Goal: Task Accomplishment & Management: Manage account settings

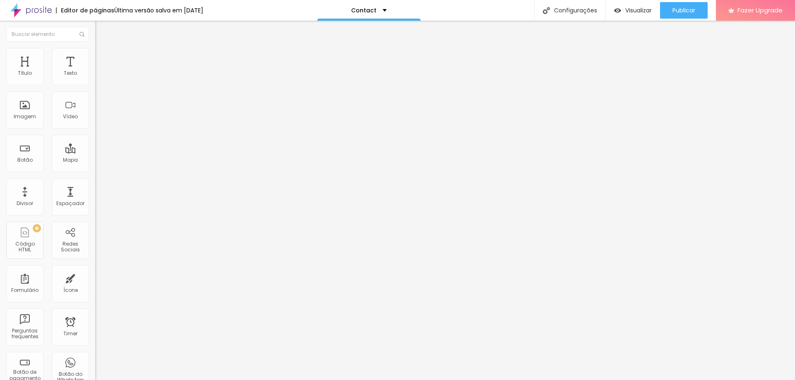
click at [95, 47] on img at bounding box center [98, 43] width 7 height 7
click at [95, 25] on button "Editar Mapa" at bounding box center [142, 30] width 95 height 19
click at [23, 158] on div "Botão" at bounding box center [24, 160] width 15 height 6
click at [95, 84] on input "text" at bounding box center [144, 80] width 99 height 8
type input "(49)99912-5491"
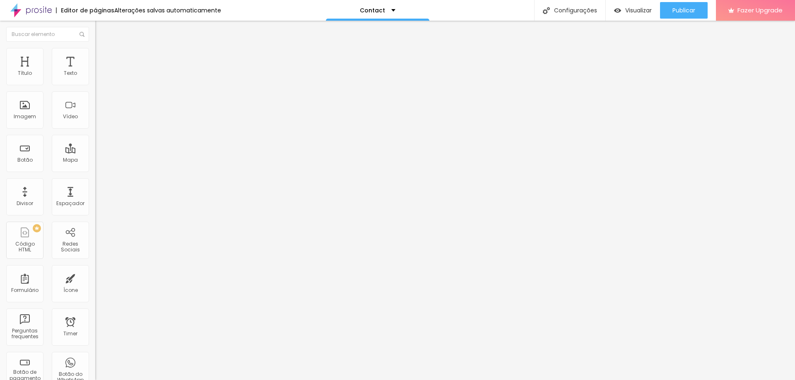
click at [95, 262] on input "Conversar no WhatsApp" at bounding box center [144, 266] width 99 height 8
drag, startPoint x: 78, startPoint y: 119, endPoint x: 2, endPoint y: 128, distance: 76.3
click at [95, 128] on div "Número do WhatsApp * (49)99912-5491 + 55 Texto do botão Conversar no WhatsApp M…" at bounding box center [142, 209] width 95 height 276
click at [95, 262] on input "Conversar no WhatsApp" at bounding box center [144, 266] width 99 height 8
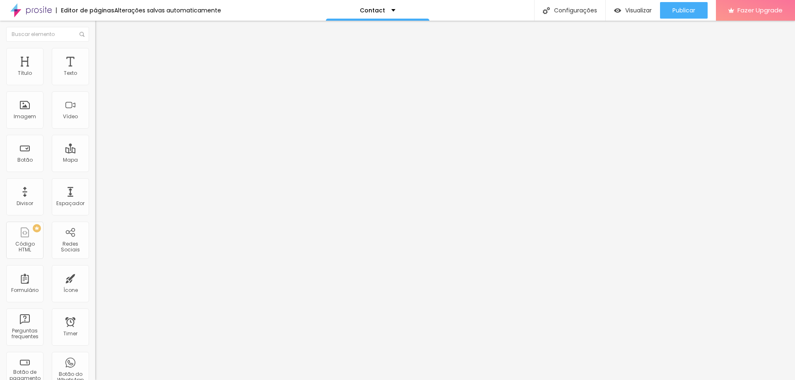
scroll to position [0, 0]
drag, startPoint x: 36, startPoint y: 120, endPoint x: 7, endPoint y: 120, distance: 29.0
click at [95, 262] on input "Conversar no WhatsApp" at bounding box center [144, 266] width 99 height 8
type input "Conversar no WhatsApp"
drag, startPoint x: 63, startPoint y: 151, endPoint x: 78, endPoint y: 144, distance: 17.0
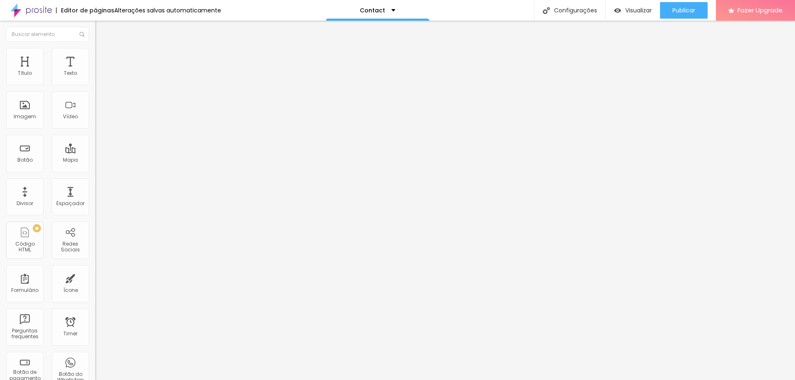
click at [95, 286] on textarea "Olá, cheguei até você pela página {page_title} e gostaria de mais informações" at bounding box center [142, 293] width 94 height 14
type textarea "Olá Felip, cheguei até você pelo site e gostaria de mais informações!"
click at [95, 321] on img at bounding box center [98, 324] width 6 height 6
click at [95, 327] on img at bounding box center [98, 330] width 6 height 6
click at [103, 64] on span "Estilo" at bounding box center [109, 60] width 13 height 7
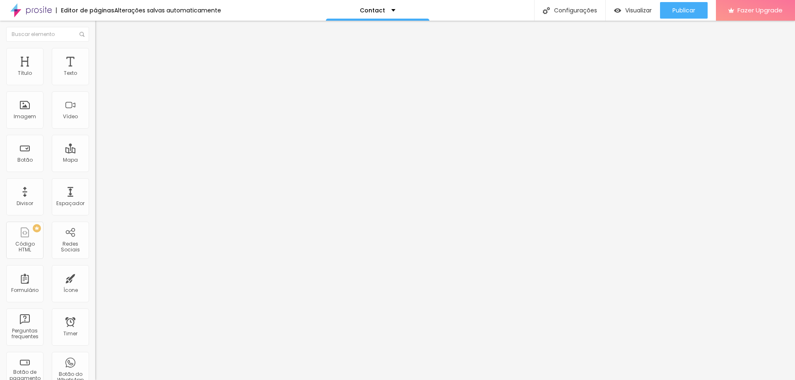
type input "15"
type input "16"
type input "17"
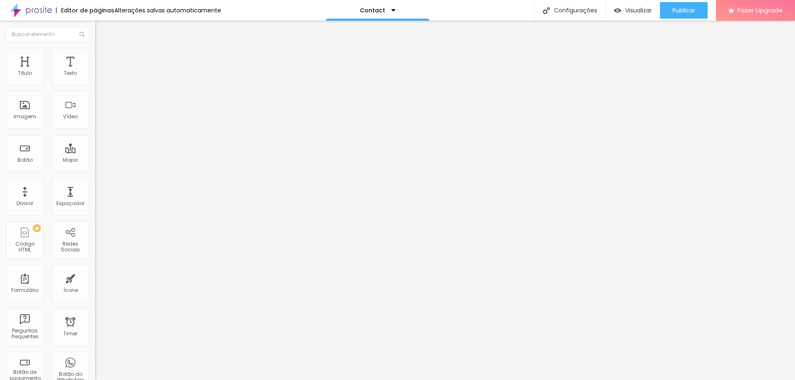
type input "17"
type input "18"
drag, startPoint x: 29, startPoint y: 130, endPoint x: 99, endPoint y: 130, distance: 70.0
type input "18"
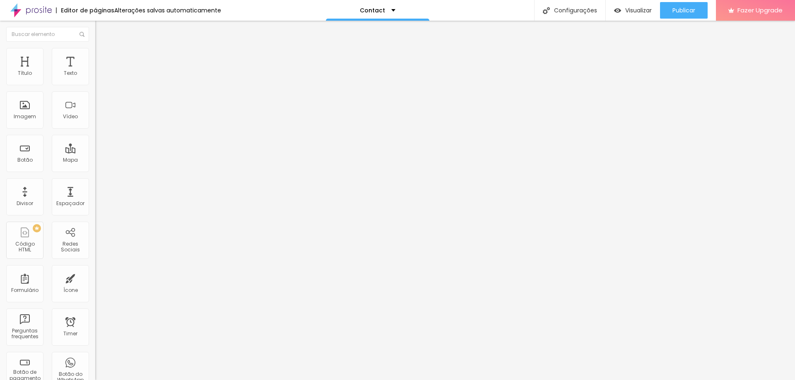
click at [99, 247] on input "range" at bounding box center [121, 250] width 53 height 7
click at [95, 272] on span "Verde claro" at bounding box center [109, 275] width 29 height 7
click at [95, 284] on span "Verde escuro" at bounding box center [111, 287] width 33 height 7
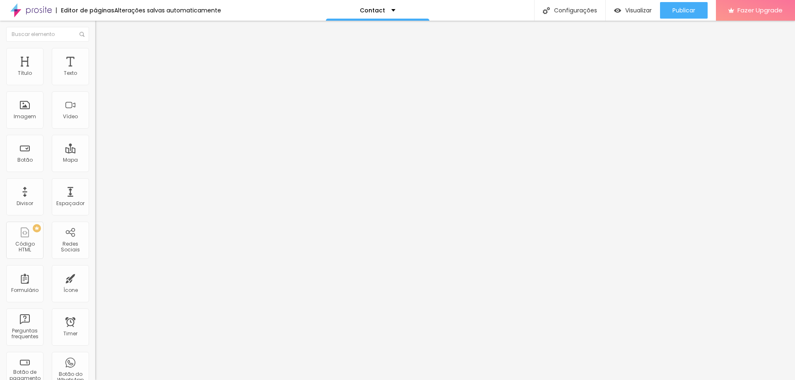
click at [95, 277] on span "Verde claro" at bounding box center [109, 280] width 29 height 7
click at [95, 294] on span "Arredondada" at bounding box center [112, 297] width 35 height 7
click at [95, 304] on span "Curvada" at bounding box center [106, 307] width 23 height 7
click at [95, 299] on span "Reta" at bounding box center [101, 302] width 12 height 7
click at [95, 136] on button at bounding box center [101, 140] width 12 height 9
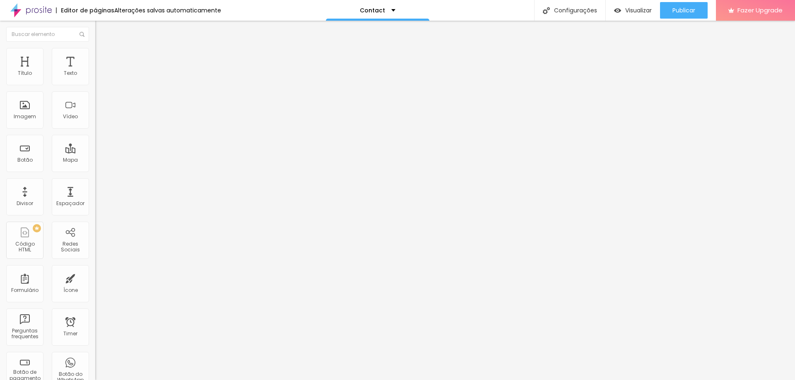
radio input "false"
click at [95, 136] on button at bounding box center [101, 140] width 12 height 9
radio input "false"
radio input "true"
click at [95, 136] on button at bounding box center [101, 140] width 12 height 9
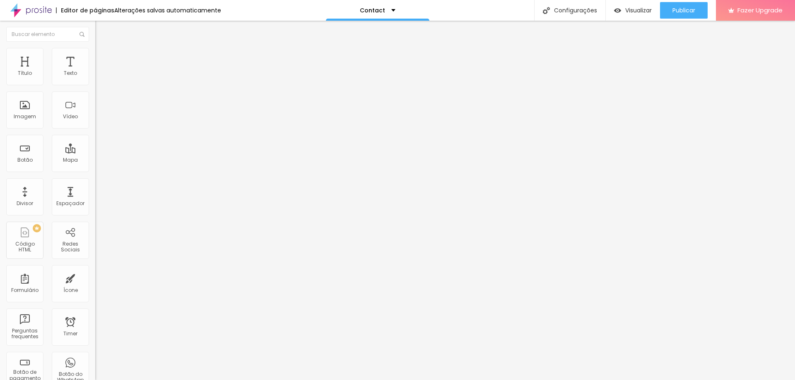
radio input "true"
radio input "false"
click at [95, 136] on button at bounding box center [101, 140] width 12 height 9
radio input "false"
click at [95, 136] on button at bounding box center [101, 140] width 12 height 9
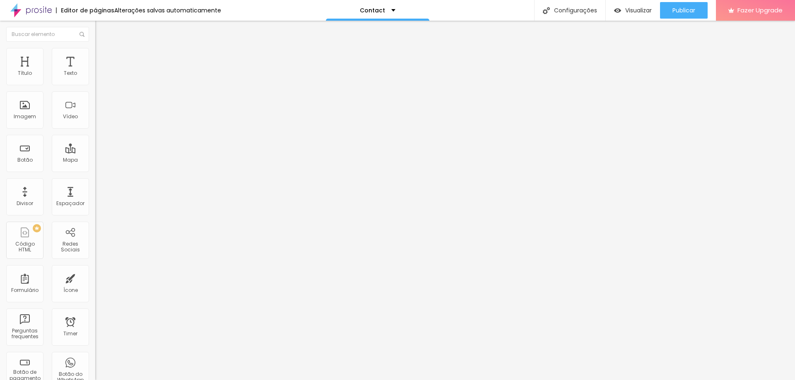
radio input "false"
radio input "true"
click at [95, 136] on button at bounding box center [101, 140] width 12 height 9
radio input "true"
radio input "false"
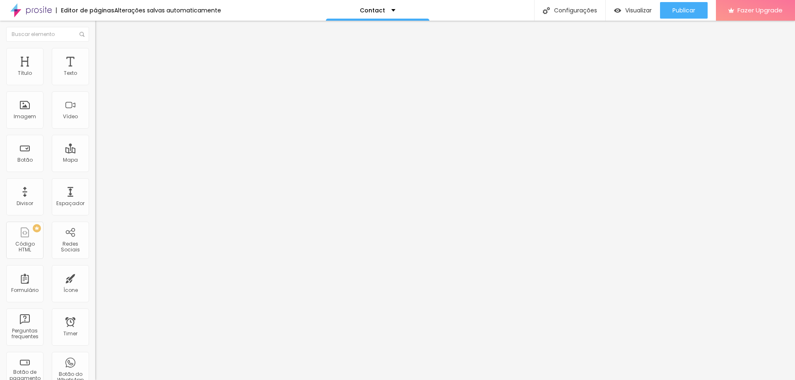
click at [95, 63] on li "Avançado" at bounding box center [142, 67] width 95 height 8
type input "11"
type input "15"
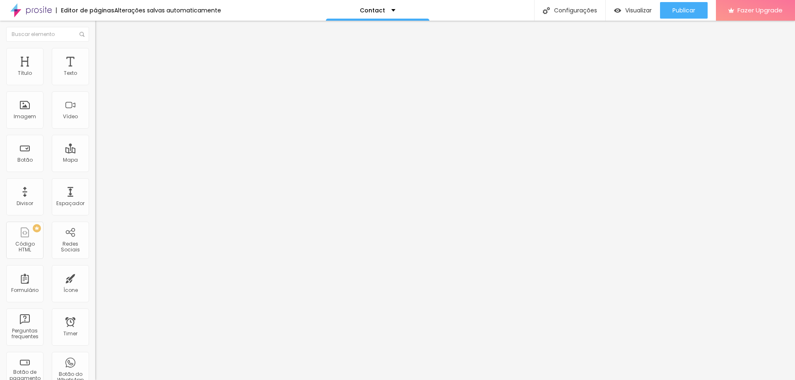
type input "20"
type input "24"
type input "32"
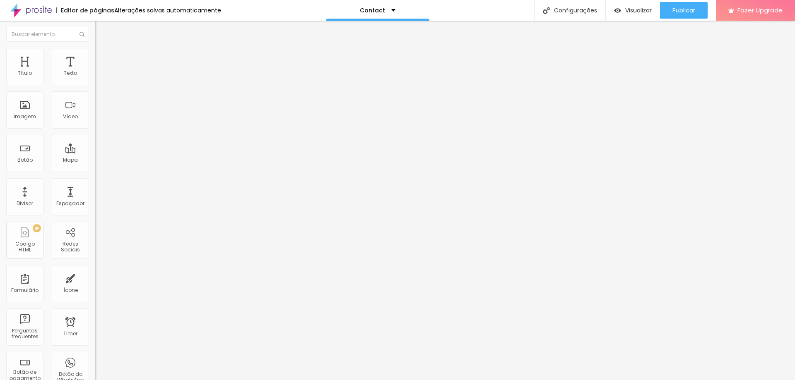
type input "32"
type input "41"
type input "44"
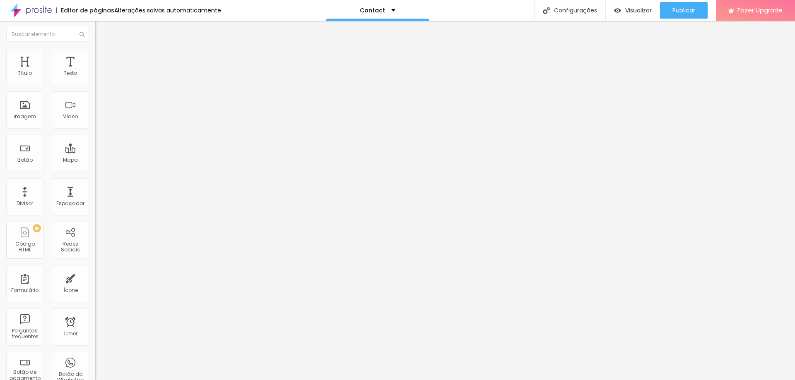
type input "47"
type input "48"
type input "49"
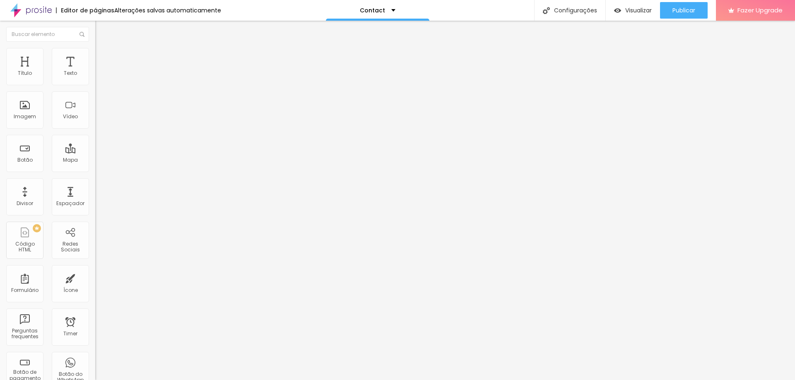
type input "49"
type input "51"
type input "53"
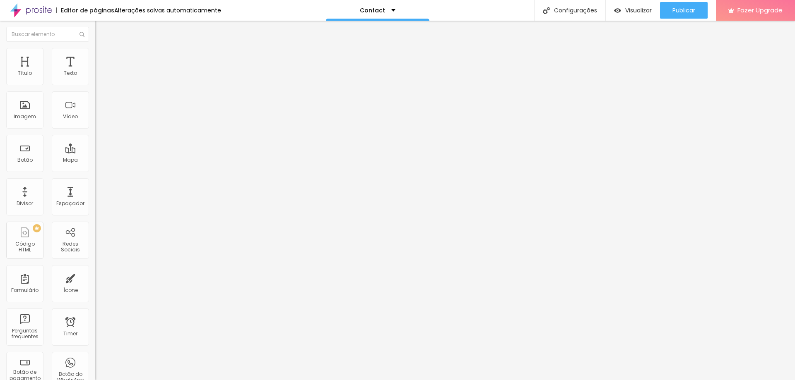
type input "54"
type input "56"
type input "58"
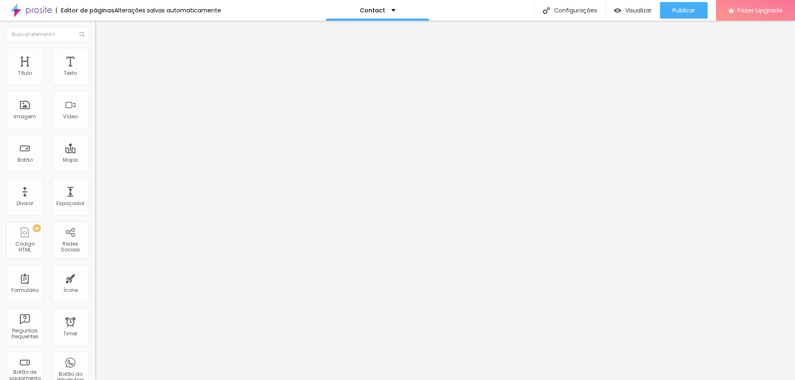
type input "58"
type input "61"
type input "63"
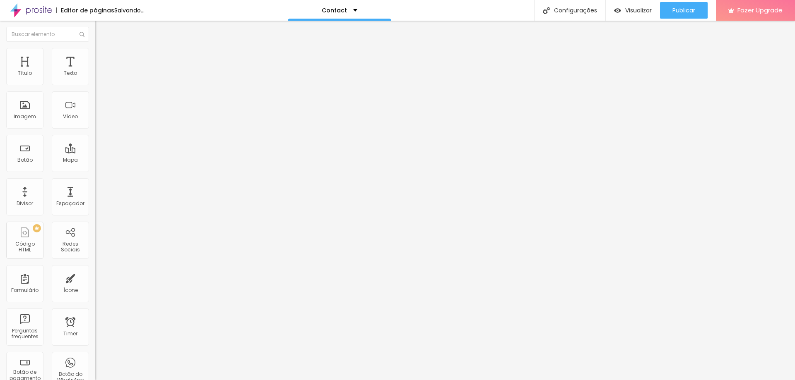
type input "66"
type input "71"
type input "73"
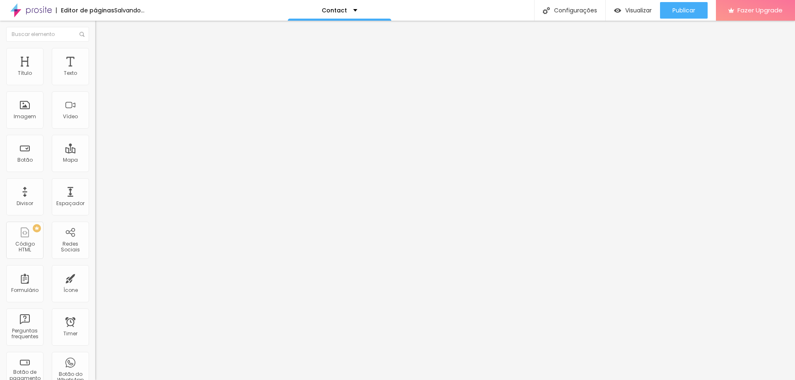
type input "73"
type input "77"
type input "81"
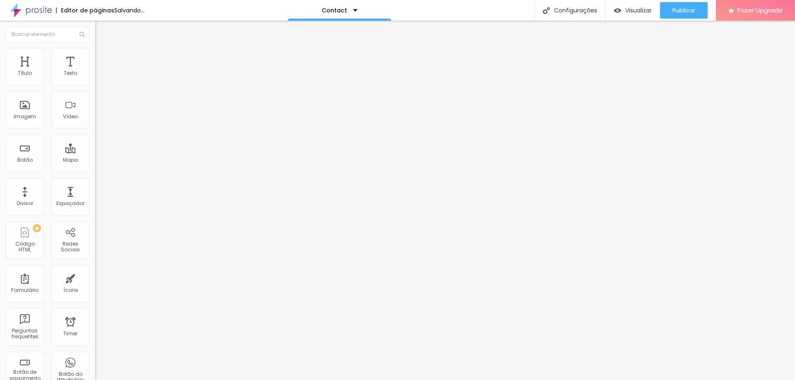
type input "86"
type input "85"
type input "80"
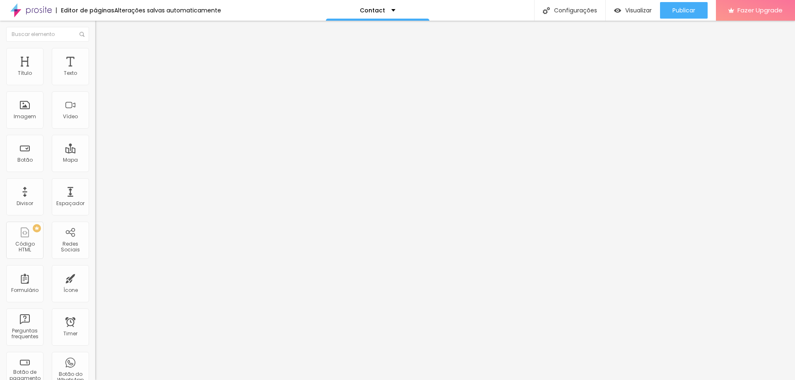
type input "80"
type input "73"
type input "66"
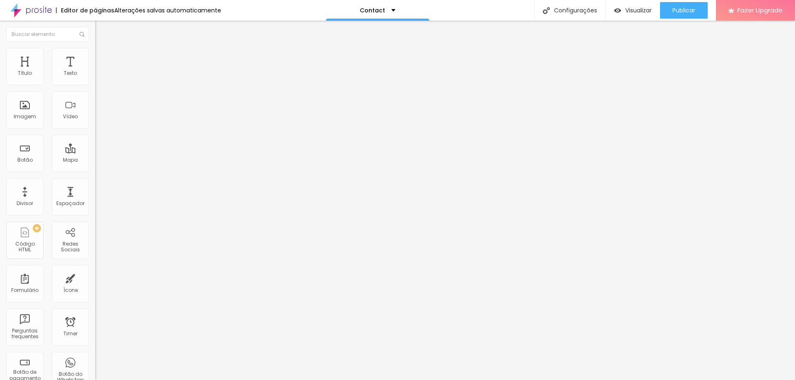
type input "59"
type input "53"
type input "44"
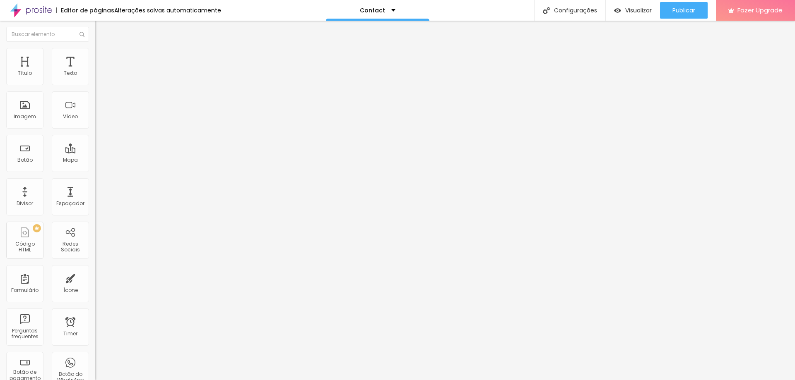
type input "44"
type input "40"
type input "38"
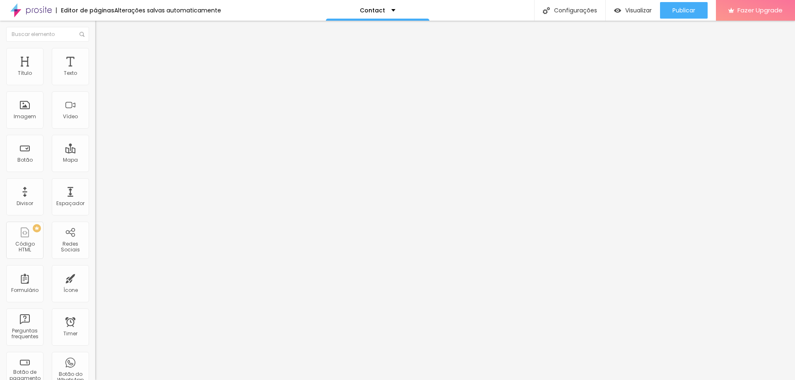
type input "35"
type input "34"
type input "32"
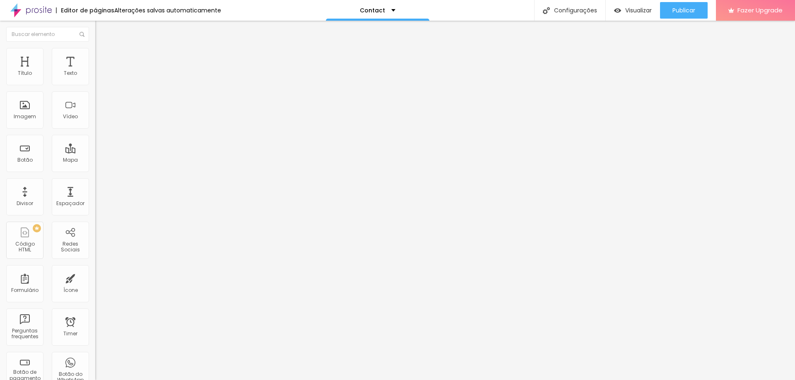
type input "32"
type input "30"
type input "29"
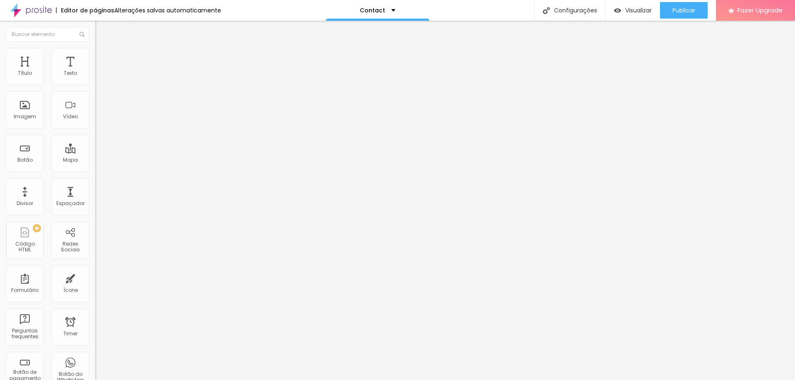
type input "27"
type input "25"
type input "23"
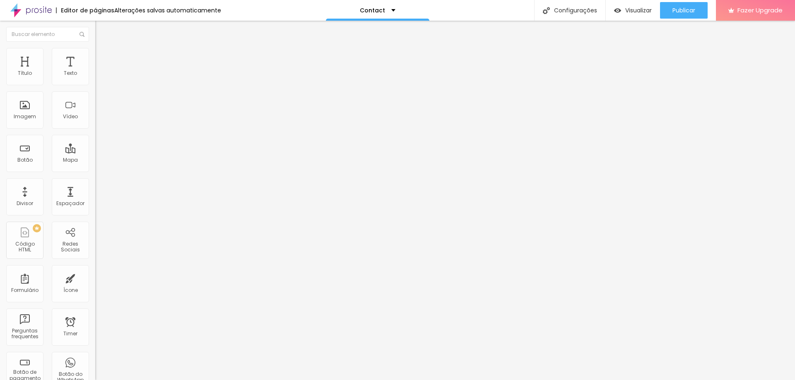
type input "23"
type input "21"
type input "20"
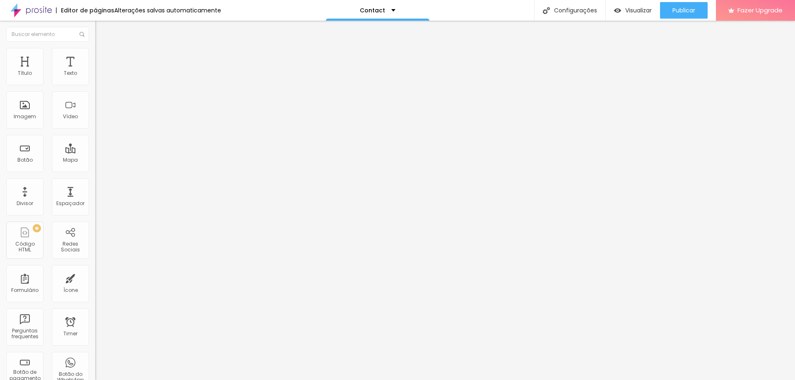
type input "18"
type input "17"
type input "16"
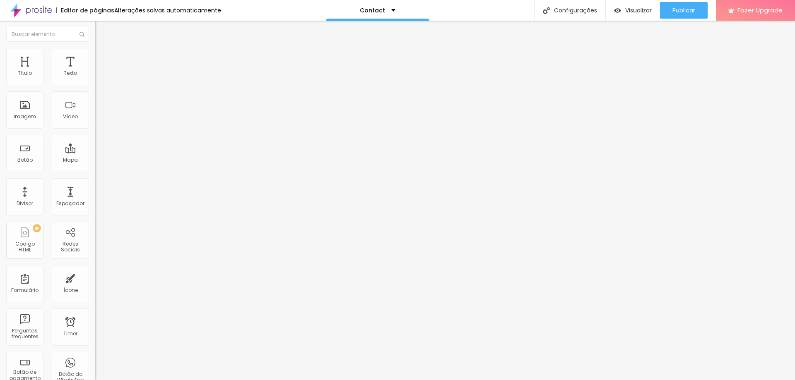
type input "16"
type input "15"
type input "14"
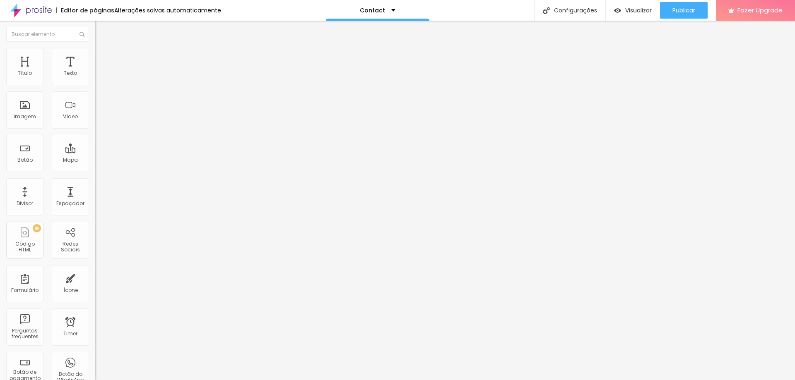
type input "13"
type input "11"
type input "10"
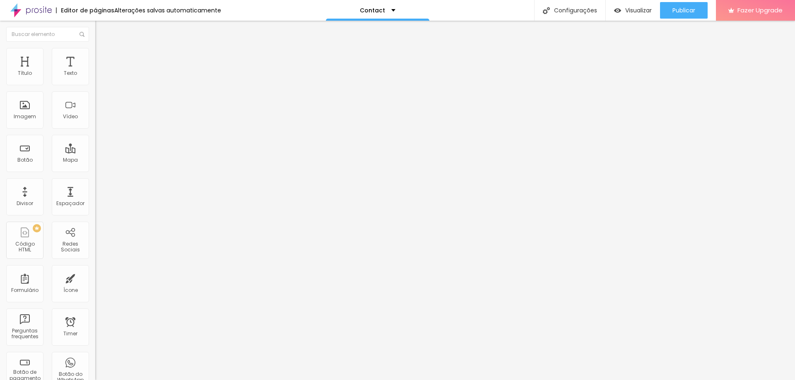
type input "10"
type input "14"
type input "18"
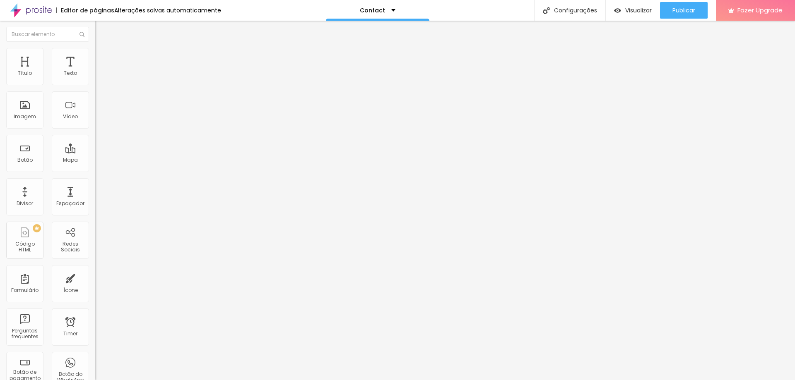
type input "22"
type input "26"
type input "30"
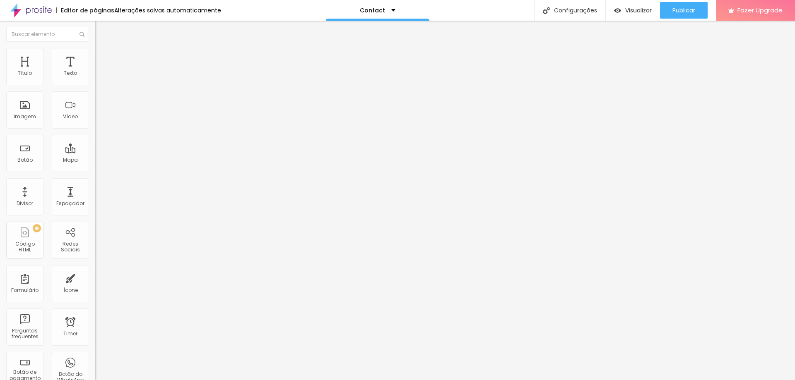
type input "30"
type input "32"
type input "33"
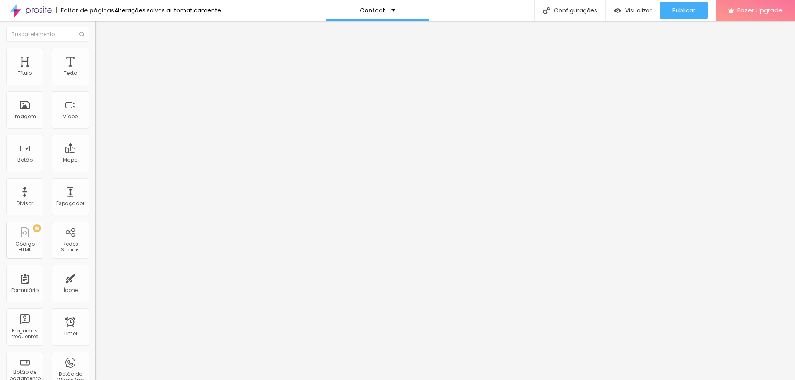
type input "35"
drag, startPoint x: 40, startPoint y: 88, endPoint x: 37, endPoint y: 94, distance: 6.7
type input "35"
click at [95, 167] on input "range" at bounding box center [121, 170] width 53 height 7
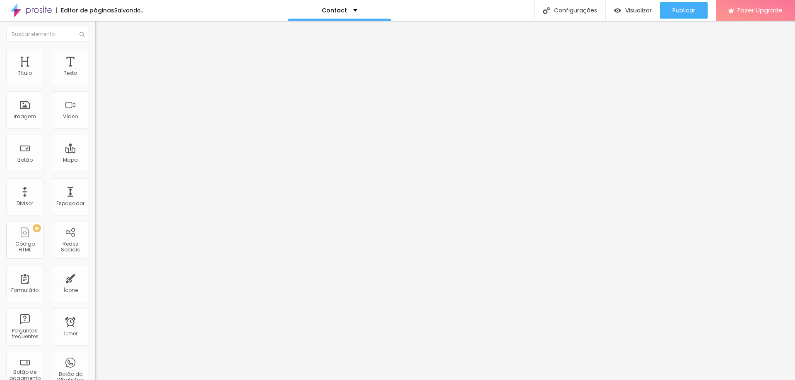
click at [95, 94] on div "35 Espaço de cima" at bounding box center [142, 129] width 95 height 117
type input "12"
type input "16"
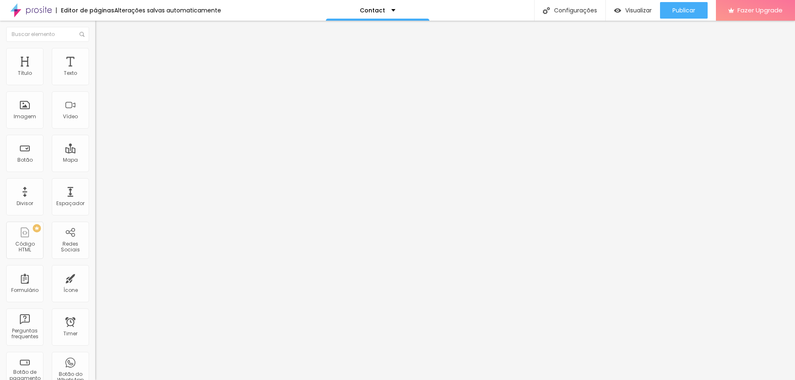
type input "18"
type input "21"
type input "24"
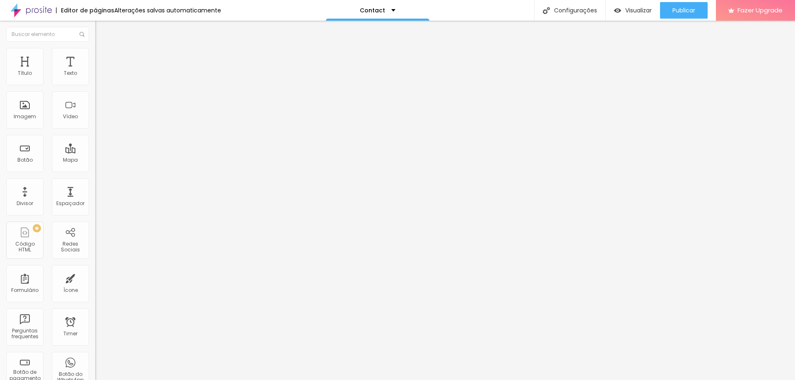
type input "24"
type input "28"
type input "29"
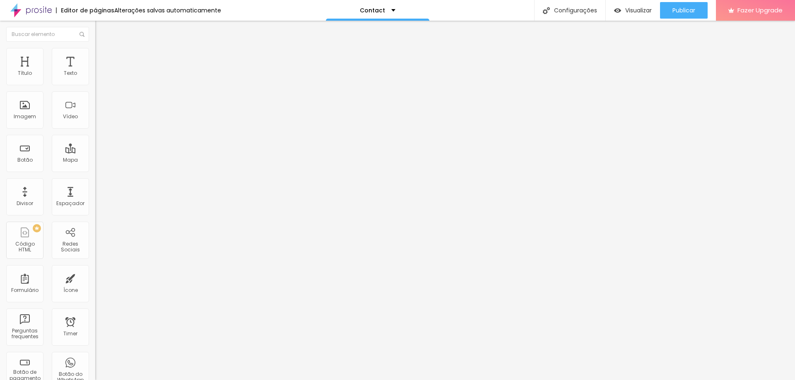
type input "30"
type input "31"
type input "32"
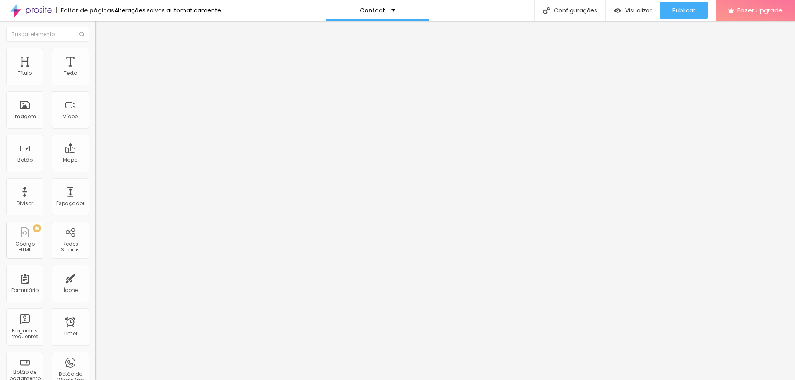
type input "32"
type input "34"
type input "35"
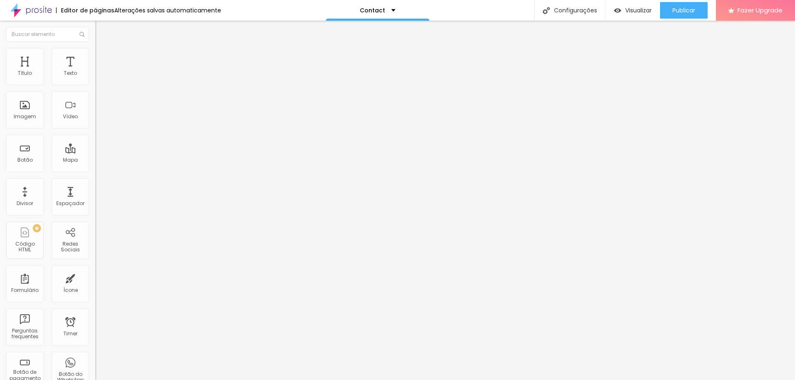
type input "36"
type input "38"
type input "39"
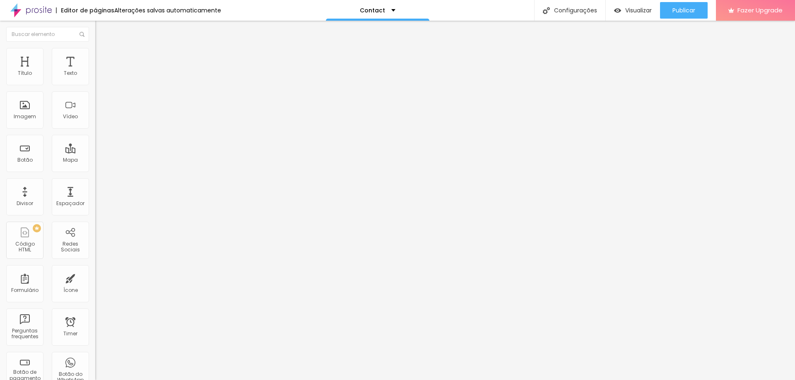
type input "39"
type input "40"
type input "41"
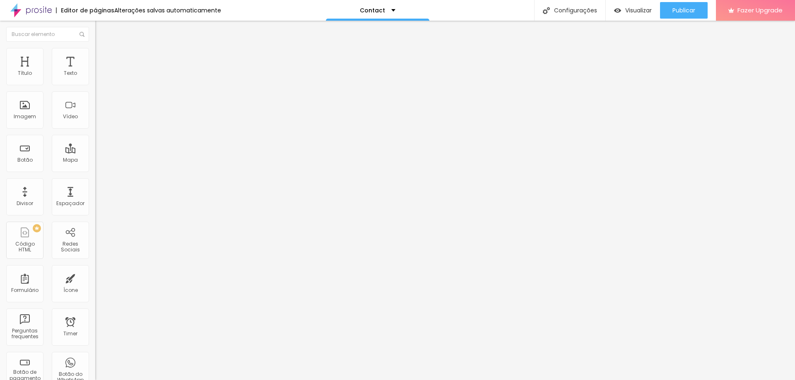
type input "43"
drag, startPoint x: 24, startPoint y: 104, endPoint x: 41, endPoint y: 106, distance: 17.4
type input "43"
click at [95, 284] on input "range" at bounding box center [121, 287] width 53 height 7
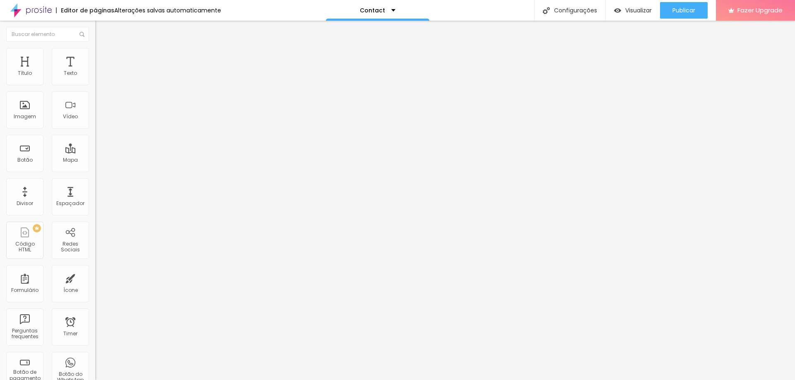
click at [101, 31] on img "button" at bounding box center [104, 33] width 6 height 7
type input "0.2"
type input "0.4"
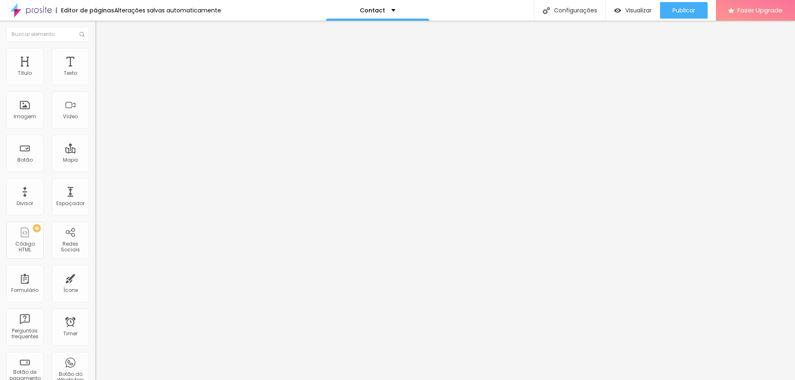
type input "0.6"
type input "0.7"
type input "0.8"
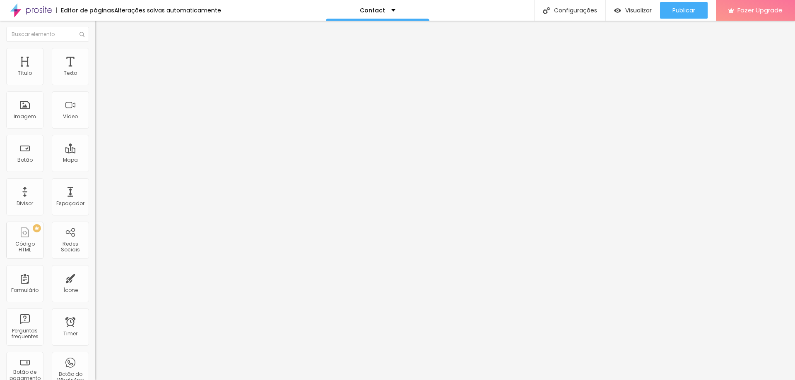
type input "0.8"
type input "1"
type input "1.2"
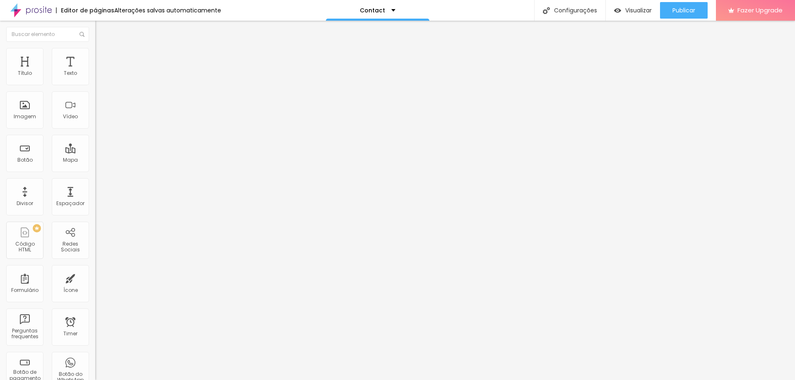
type input "1.4"
type input "1.6"
type input "1.9"
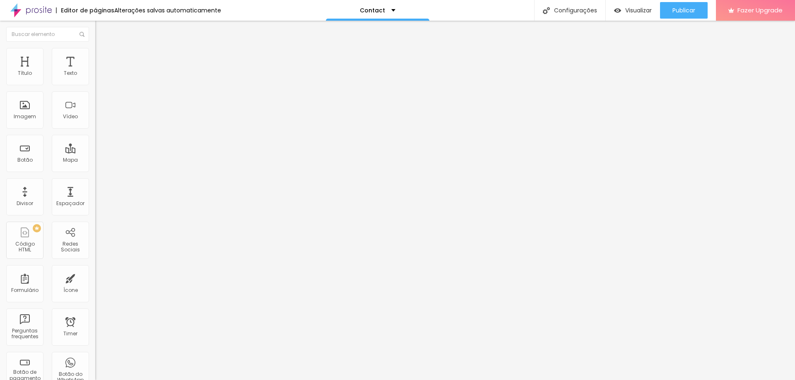
type input "1.9"
type input "2.1"
type input "2.3"
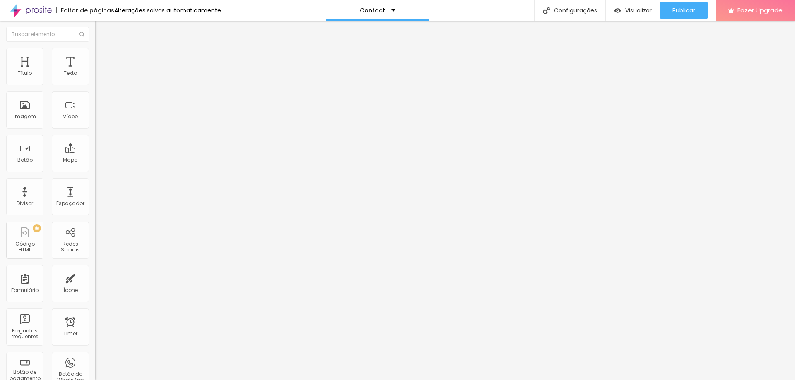
drag, startPoint x: 20, startPoint y: 100, endPoint x: 35, endPoint y: 99, distance: 14.5
click at [95, 269] on input "range" at bounding box center [121, 272] width 53 height 7
click at [103, 57] on span "Avançado" at bounding box center [116, 53] width 27 height 7
click at [95, 84] on img at bounding box center [98, 87] width 6 height 6
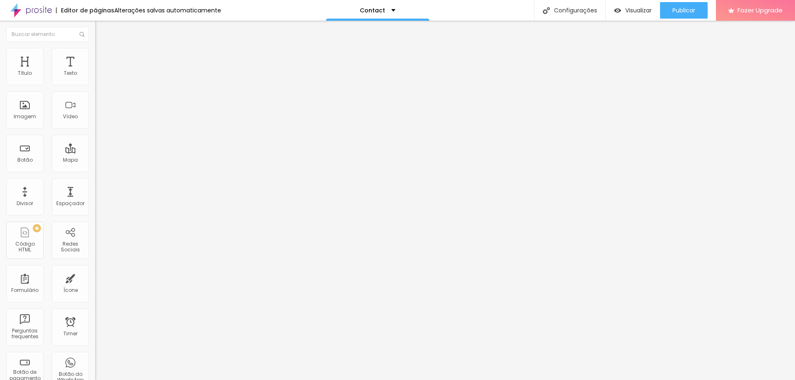
click at [95, 316] on button "+ Adicionar Icone" at bounding box center [121, 320] width 52 height 8
click at [95, 316] on div "Facebook" at bounding box center [142, 373] width 95 height 114
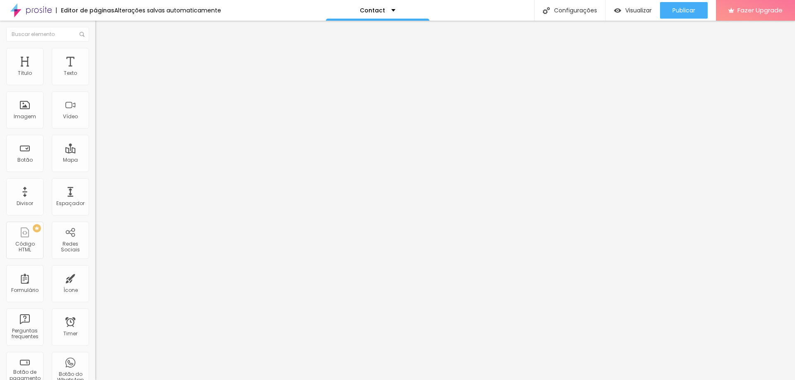
click at [95, 316] on div "Facebook" at bounding box center [142, 373] width 95 height 114
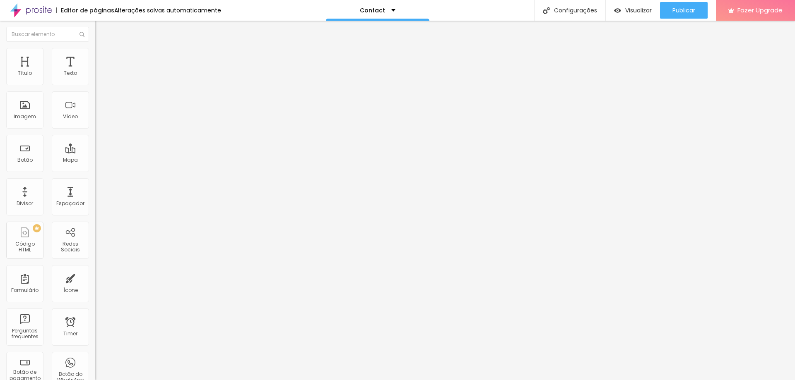
scroll to position [112, 0]
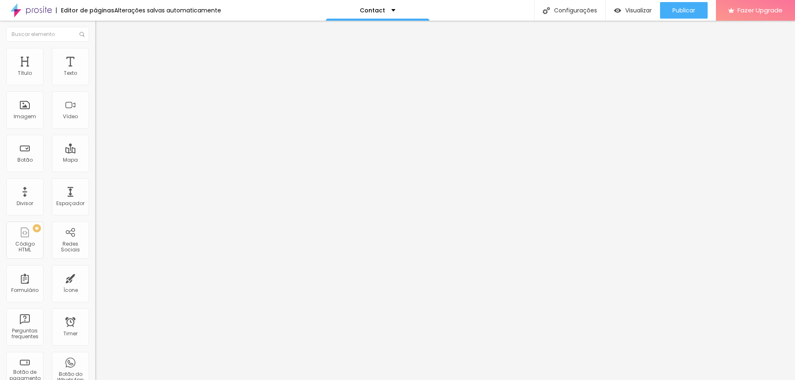
click at [95, 167] on div "Instagram" at bounding box center [142, 169] width 95 height 5
click at [95, 282] on input "https://" at bounding box center [144, 286] width 99 height 8
paste input "https://www.instagram.com/felip.fotos?igsh=MW8wdzE4eWphcjN0ZQ%3D%3D&utm_source=…"
click at [103, 56] on span "Estilo" at bounding box center [109, 53] width 13 height 7
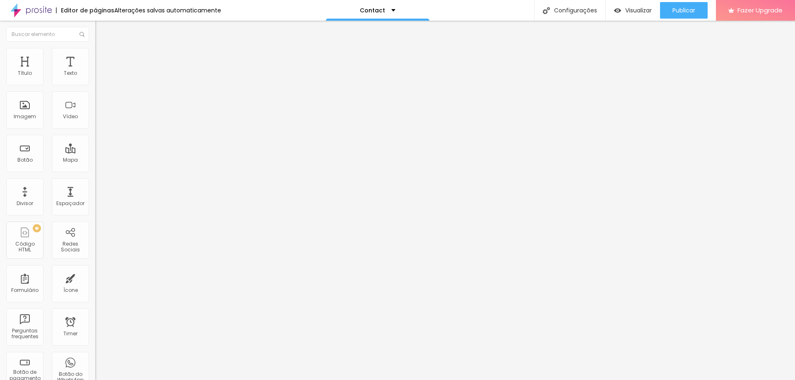
scroll to position [0, 0]
drag, startPoint x: 37, startPoint y: 137, endPoint x: 64, endPoint y: 142, distance: 27.6
click at [95, 127] on input "range" at bounding box center [121, 123] width 53 height 7
drag, startPoint x: 29, startPoint y: 115, endPoint x: 75, endPoint y: 122, distance: 46.5
click at [95, 106] on input "range" at bounding box center [121, 102] width 53 height 7
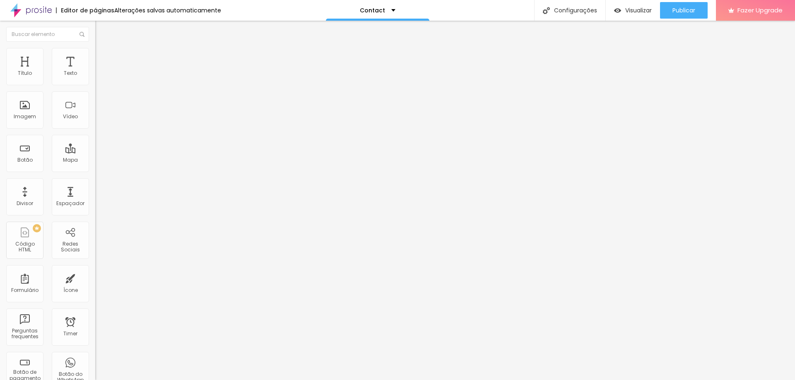
drag, startPoint x: 34, startPoint y: 90, endPoint x: 107, endPoint y: 90, distance: 72.9
click at [107, 85] on input "range" at bounding box center [121, 81] width 53 height 7
click at [95, 25] on button "Editar Redes Sociais" at bounding box center [142, 30] width 95 height 19
click at [95, 71] on span "Adicionar imagem" at bounding box center [121, 67] width 53 height 7
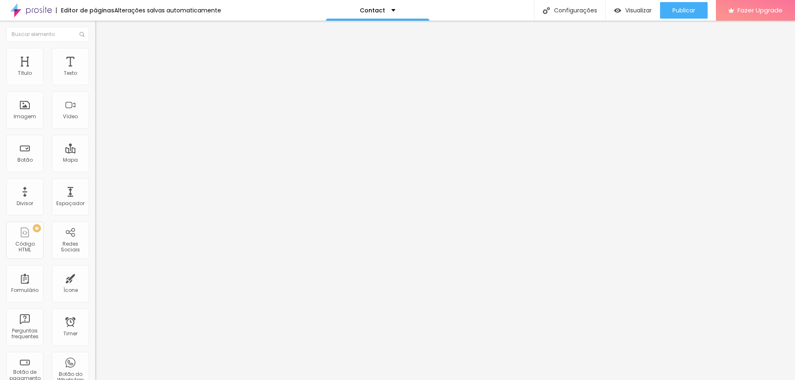
click at [127, 380] on div "Subindo 0/1 arquivos" at bounding box center [397, 382] width 795 height 5
click at [125, 380] on div "Subindo 0/1 arquivos" at bounding box center [397, 382] width 795 height 5
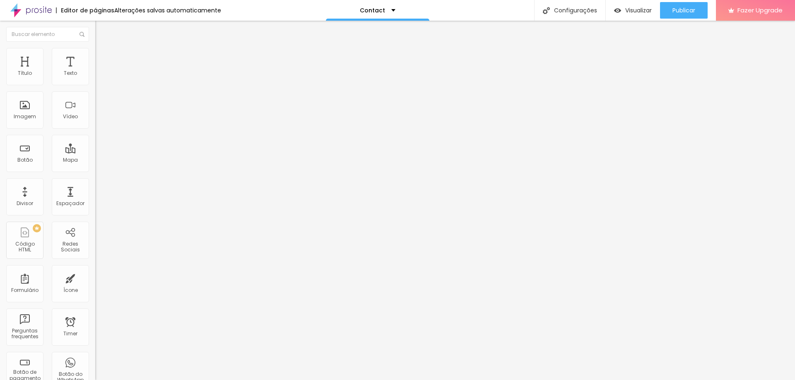
drag, startPoint x: 361, startPoint y: 31, endPoint x: 376, endPoint y: 115, distance: 86.2
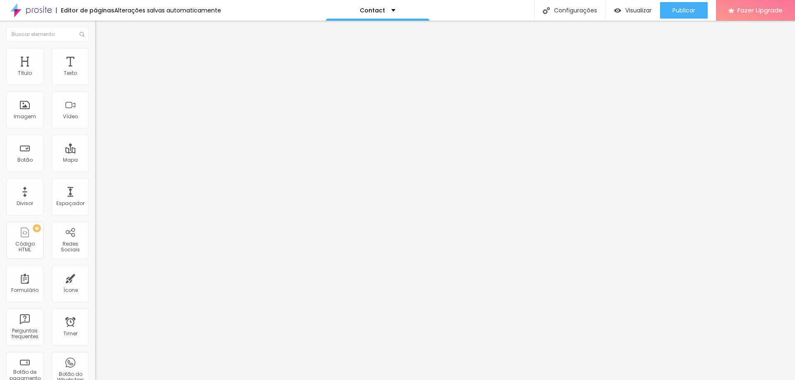
click at [95, 70] on div "Adicionar imagem" at bounding box center [142, 68] width 95 height 6
click at [95, 71] on span "Adicionar imagem" at bounding box center [121, 67] width 53 height 7
click at [95, 124] on div "Proporção" at bounding box center [142, 121] width 95 height 5
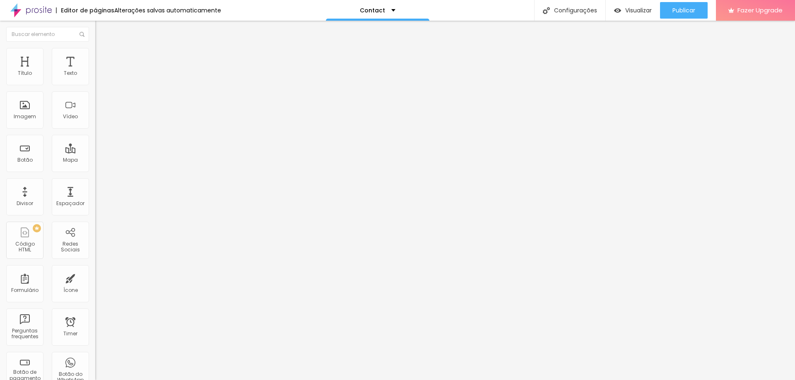
click at [95, 135] on span "Cinema" at bounding box center [105, 131] width 21 height 7
click at [95, 105] on img at bounding box center [98, 102] width 6 height 6
click at [95, 112] on div at bounding box center [142, 109] width 95 height 7
click at [95, 119] on div at bounding box center [142, 115] width 95 height 7
click at [95, 111] on img at bounding box center [98, 109] width 6 height 6
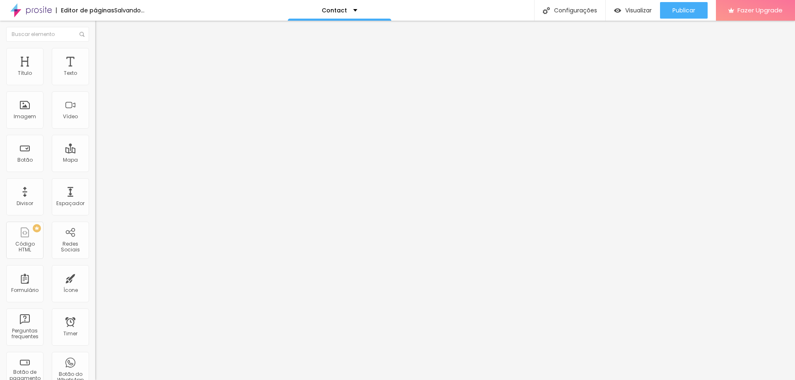
click at [95, 185] on div at bounding box center [142, 182] width 95 height 5
click at [95, 64] on ul "Conteúdo Estilo Avançado" at bounding box center [142, 52] width 95 height 25
click at [103, 57] on span "Estilo" at bounding box center [109, 53] width 13 height 7
type input "2"
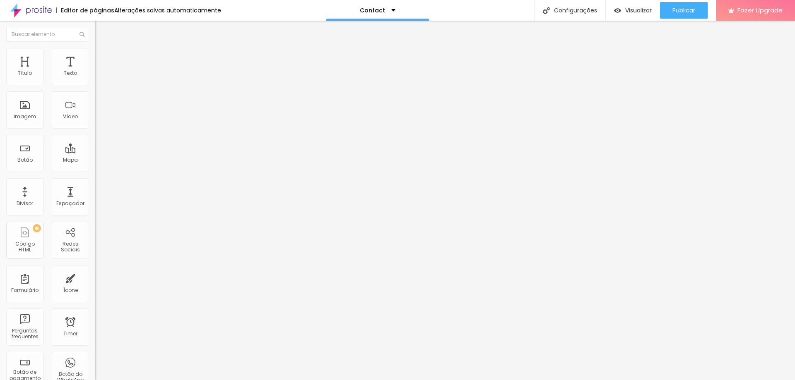
type input "3"
type input "5"
type input "7"
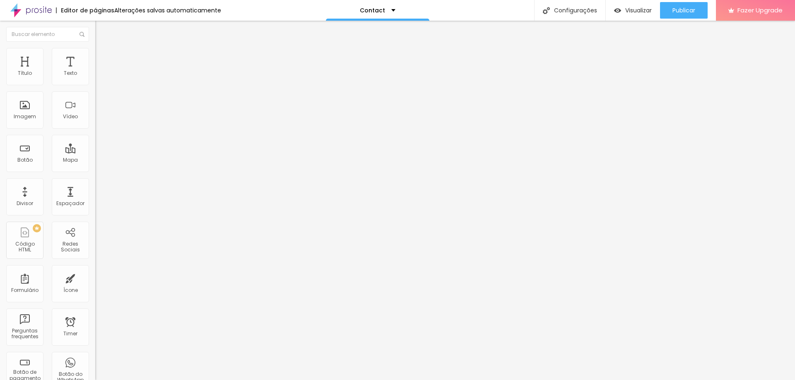
type input "7"
type input "8"
type input "10"
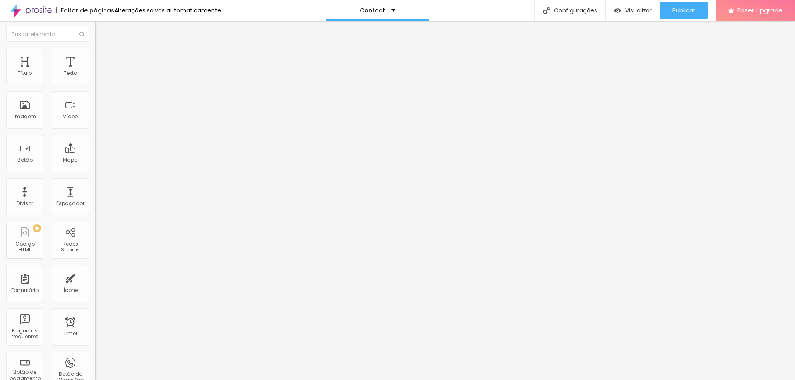
type input "13"
type input "15"
type input "16"
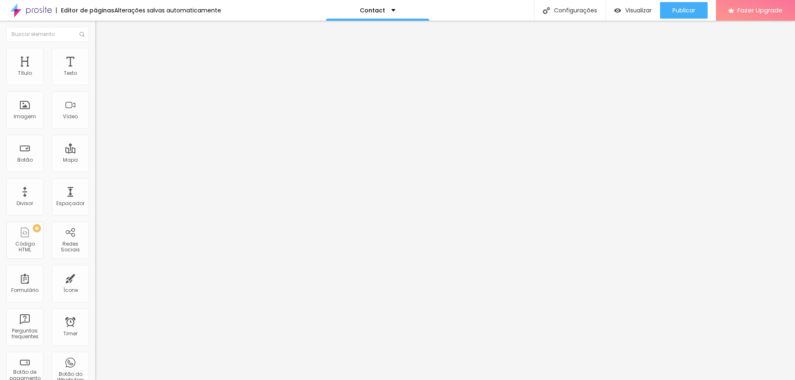
type input "16"
type input "18"
type input "21"
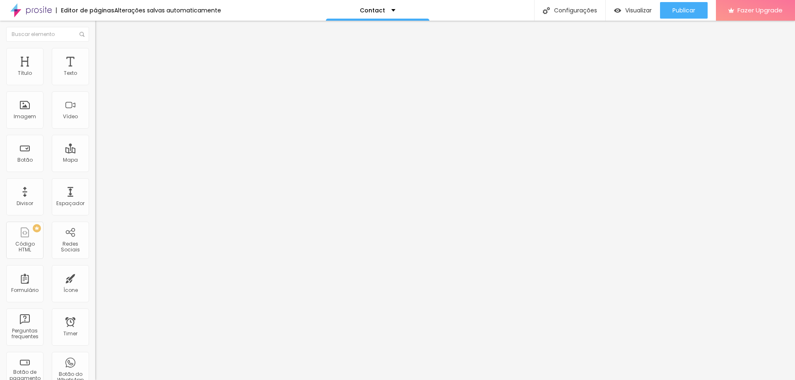
type input "25"
type input "28"
type input "31"
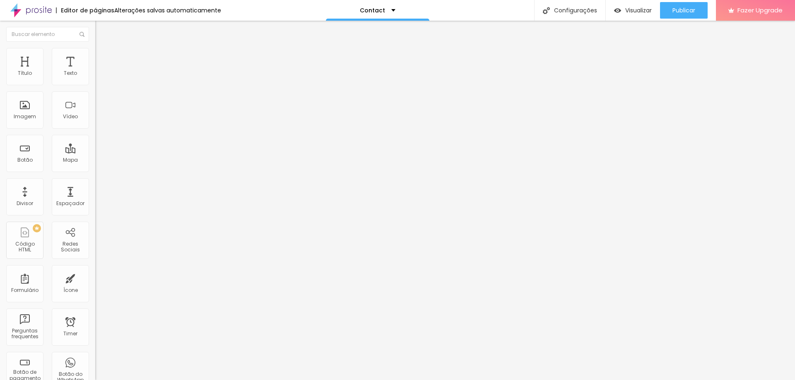
type input "31"
type input "43"
type input "51"
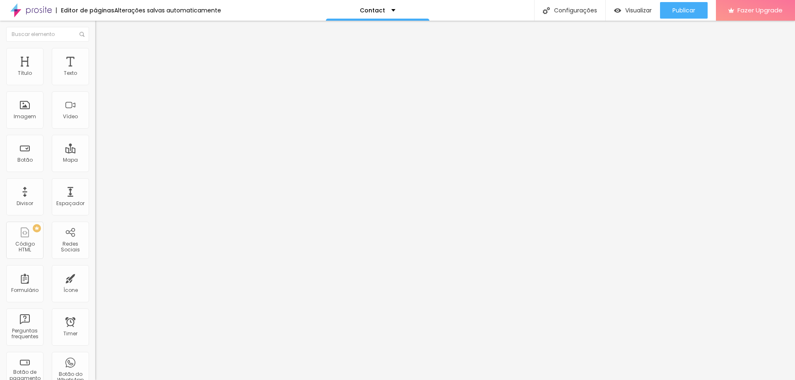
type input "56"
type input "59"
type input "66"
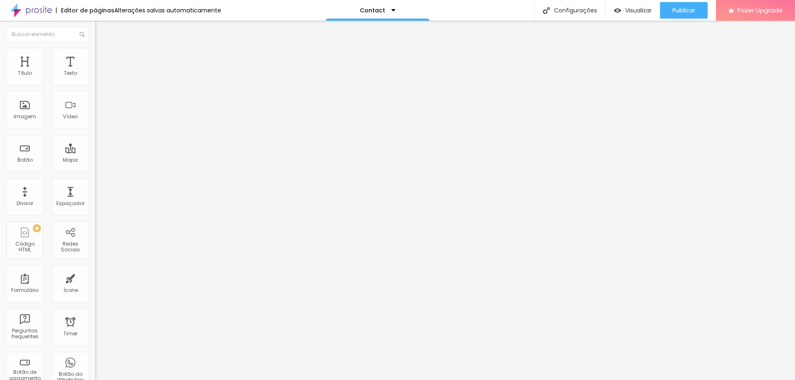
type input "66"
type input "69"
type input "74"
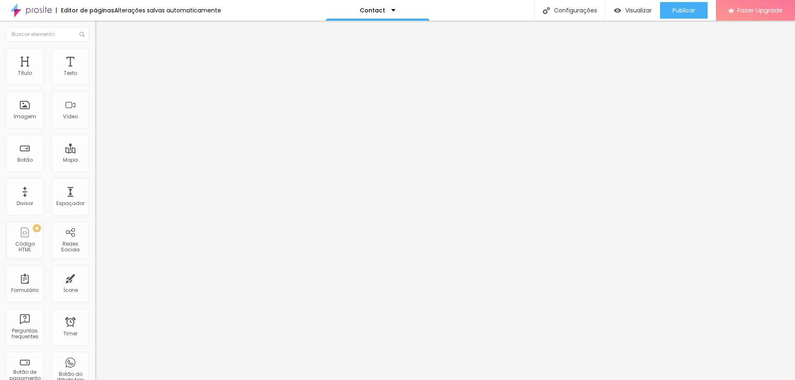
type input "79"
type input "82"
type input "87"
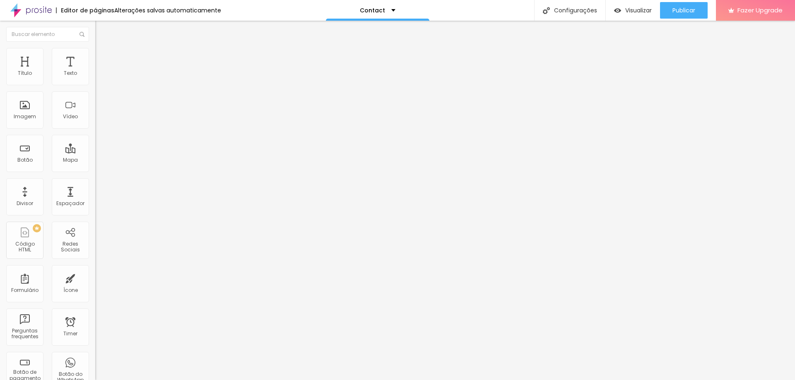
type input "87"
type input "91"
type input "95"
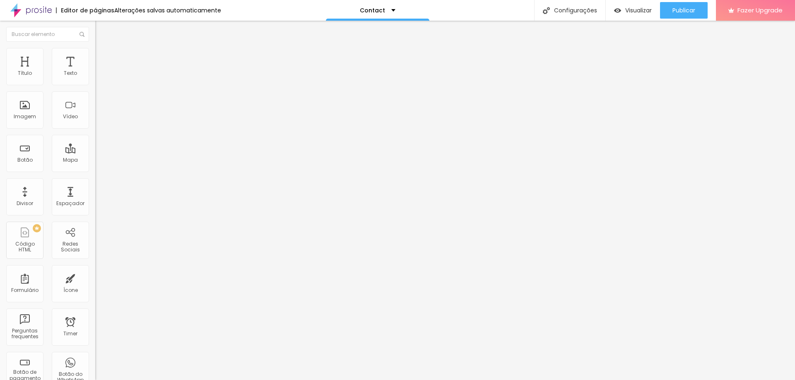
type input "99"
type input "100"
type input "104"
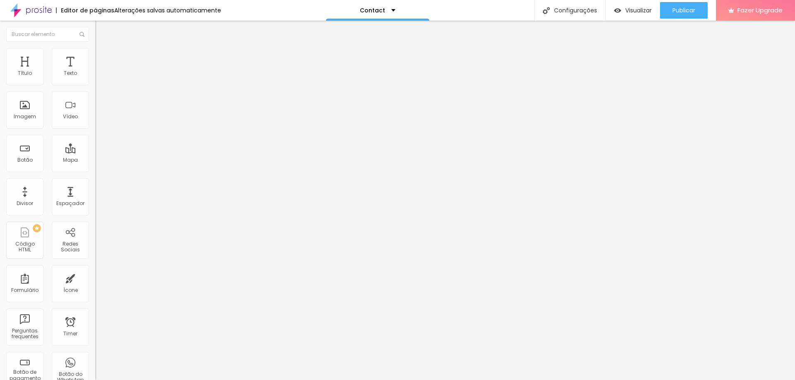
type input "104"
type input "105"
type input "109"
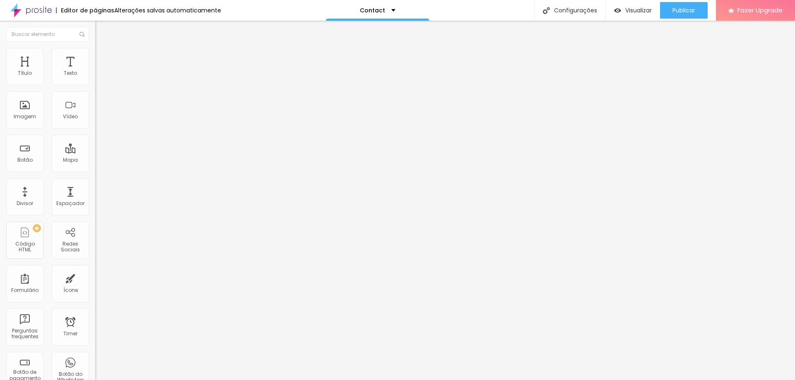
type input "110"
type input "112"
type input "115"
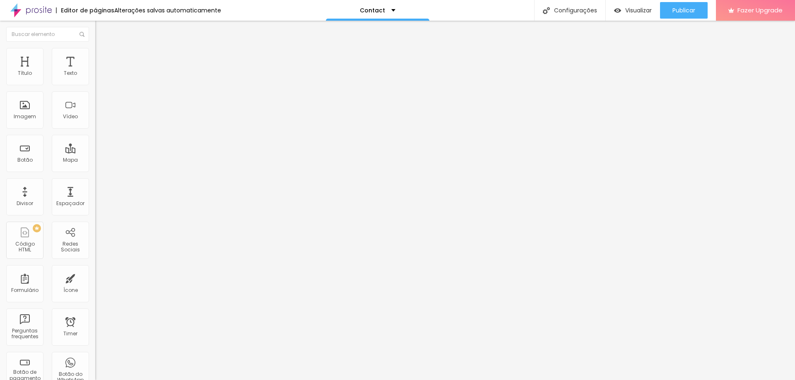
type input "115"
type input "117"
type input "120"
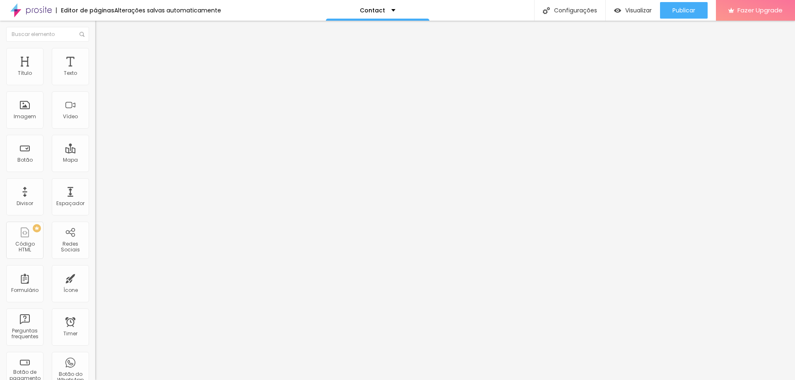
type input "123"
type input "125"
type input "127"
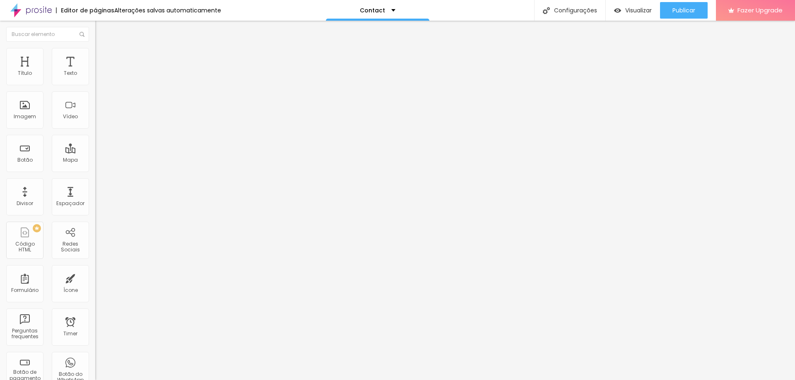
type input "127"
type input "130"
type input "132"
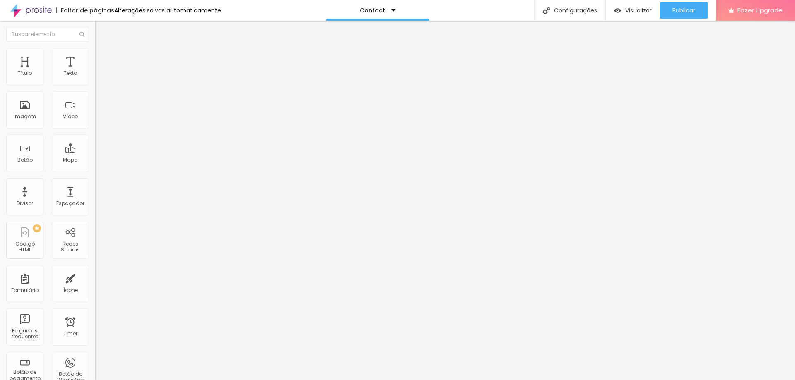
type input "133"
type input "137"
type input "142"
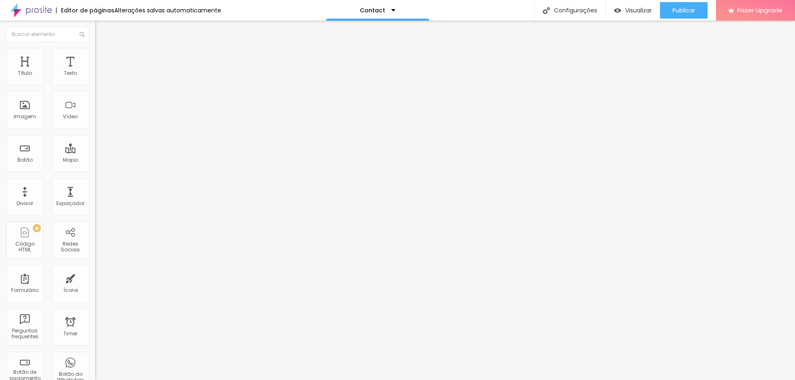
type input "142"
type input "146"
type input "153"
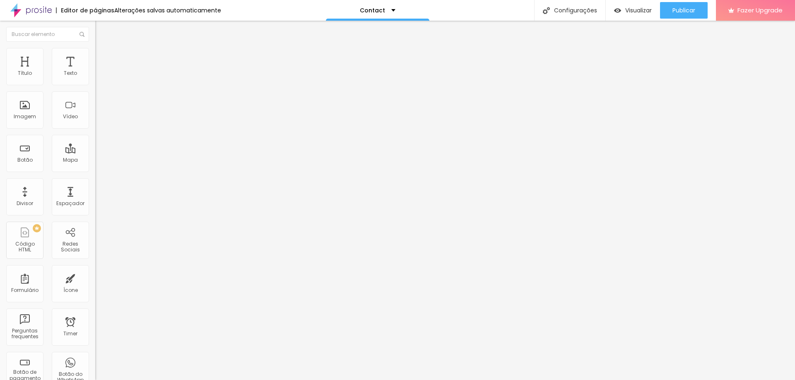
type input "161"
type input "165"
type input "171"
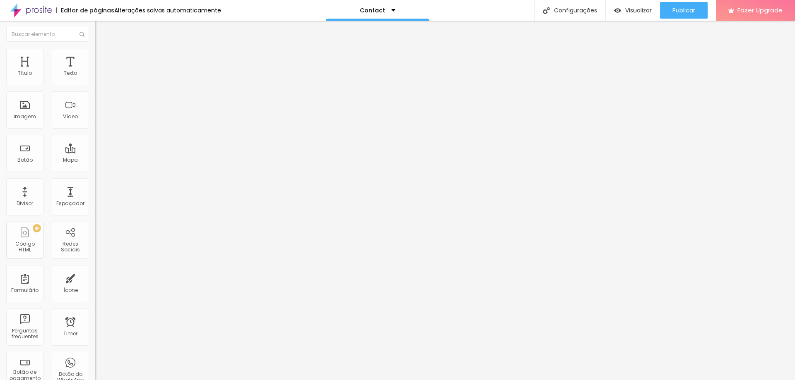
type input "171"
type input "179"
type input "184"
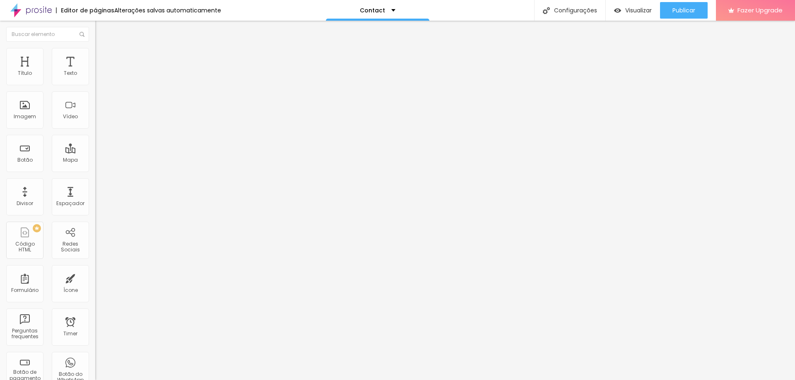
type input "188"
type input "189"
type input "191"
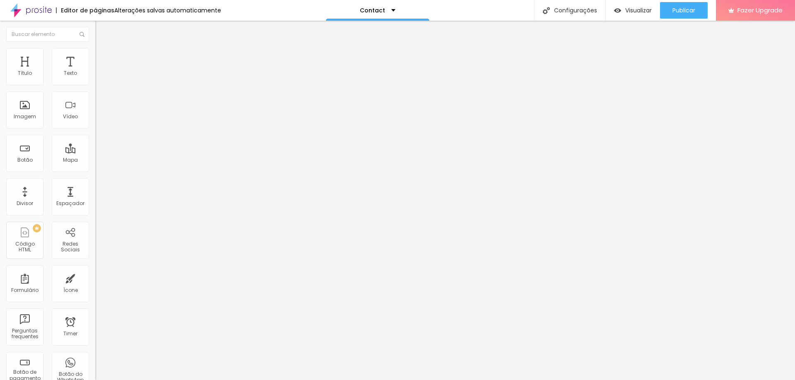
type input "191"
type input "194"
type input "196"
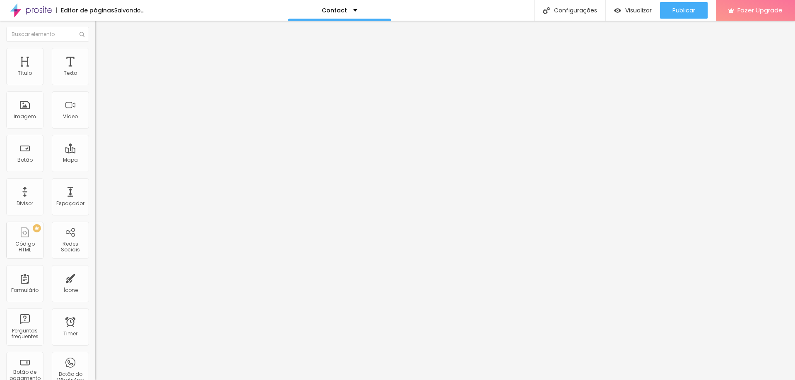
type input "199"
type input "200"
type input "199"
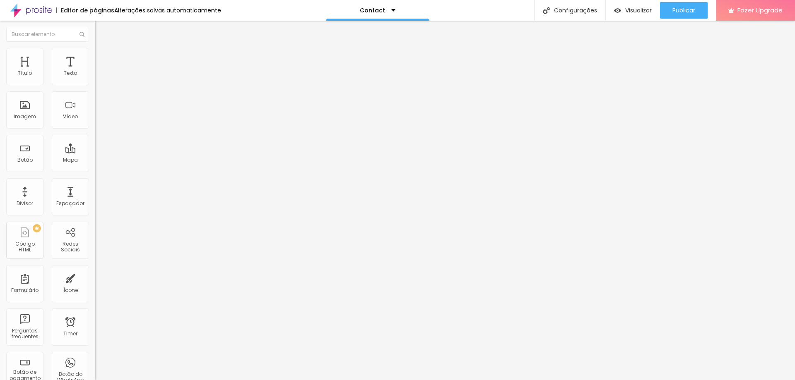
type input "199"
type input "191"
type input "184"
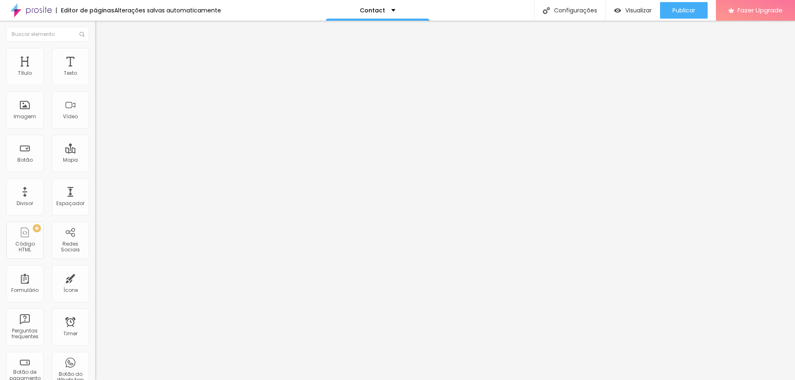
type input "176"
type input "170"
type input "165"
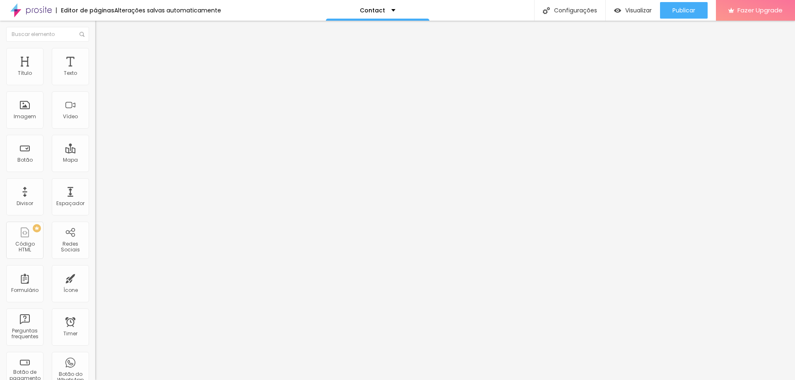
type input "165"
type input "161"
type input "160"
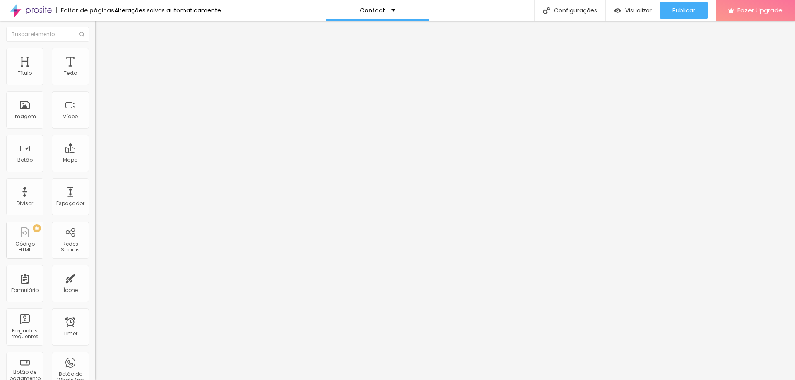
type input "156"
type input "155"
type input "151"
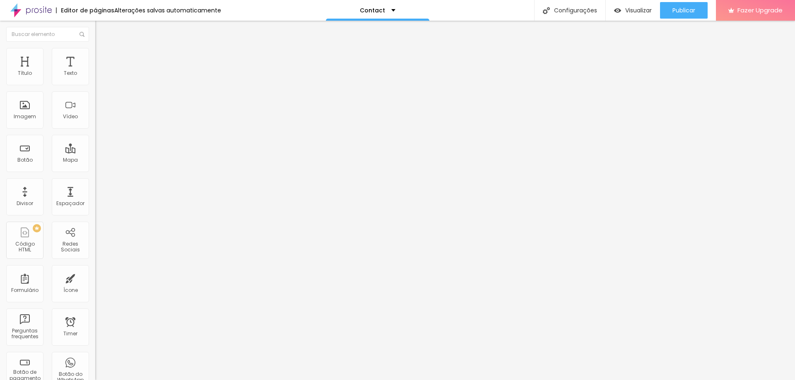
type input "151"
type input "148"
type input "146"
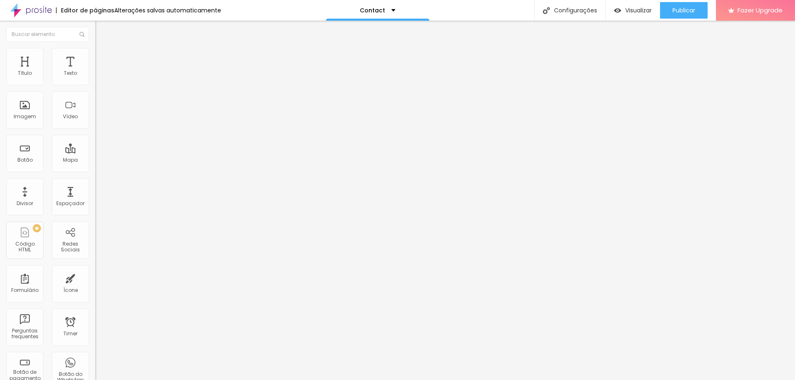
type input "145"
type input "142"
type input "140"
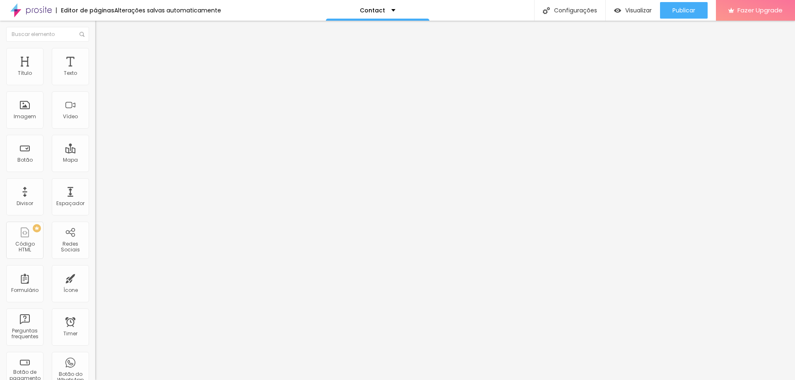
type input "140"
type input "137"
type input "133"
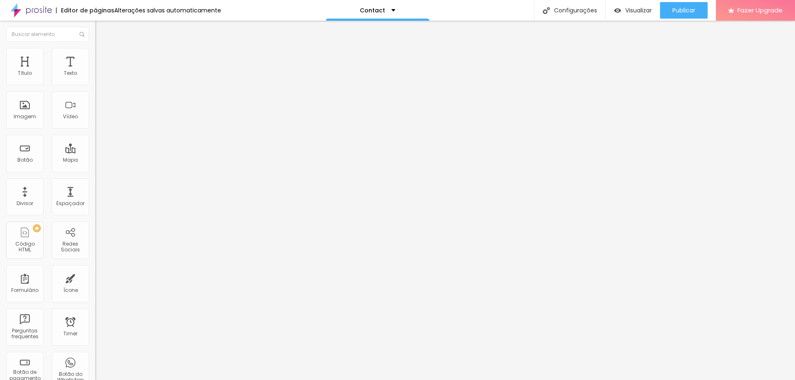
type input "130"
type input "127"
type input "120"
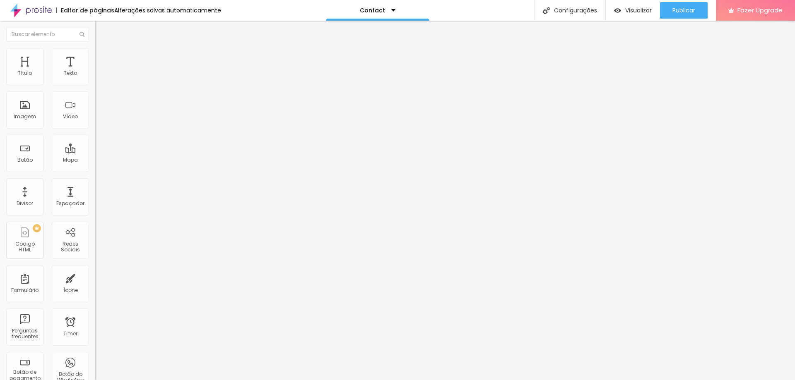
type input "120"
type input "118"
type input "114"
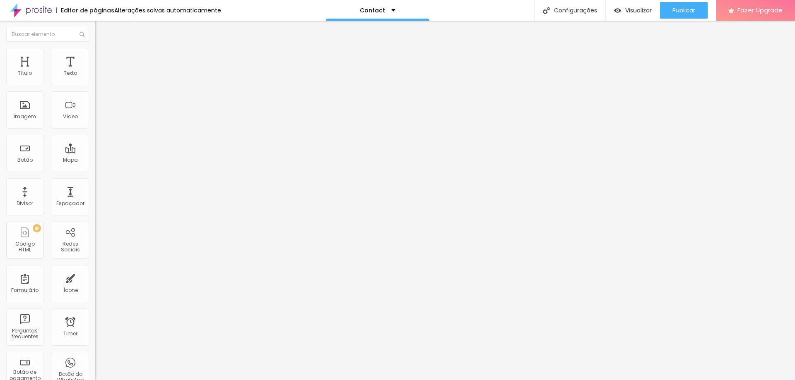
type input "110"
type input "109"
type input "104"
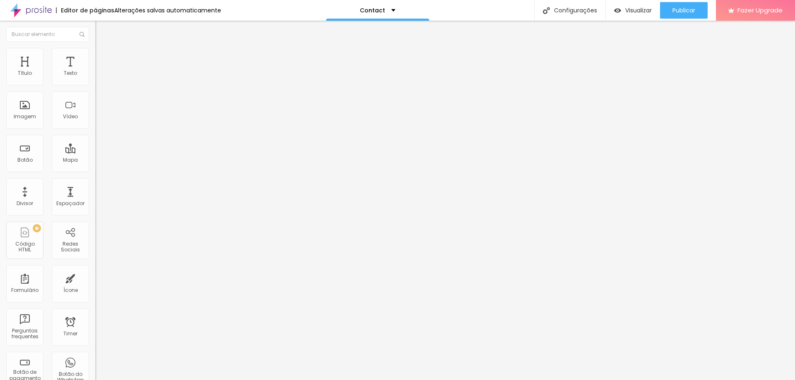
type input "104"
type input "100"
type input "97"
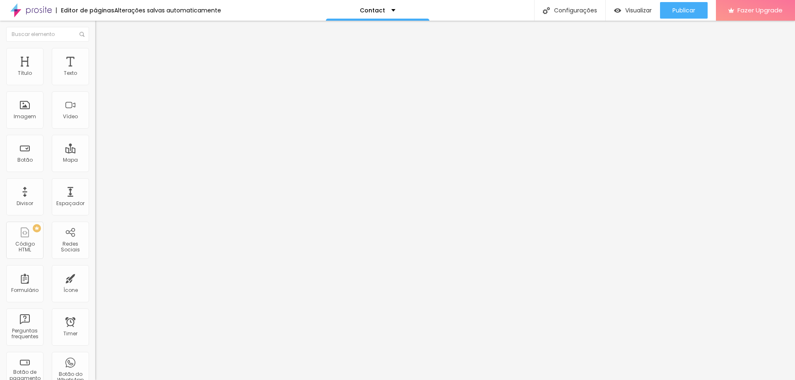
drag, startPoint x: 19, startPoint y: 107, endPoint x: 44, endPoint y: 115, distance: 25.8
type input "97"
click at [95, 182] on input "range" at bounding box center [121, 185] width 53 height 7
type input "95"
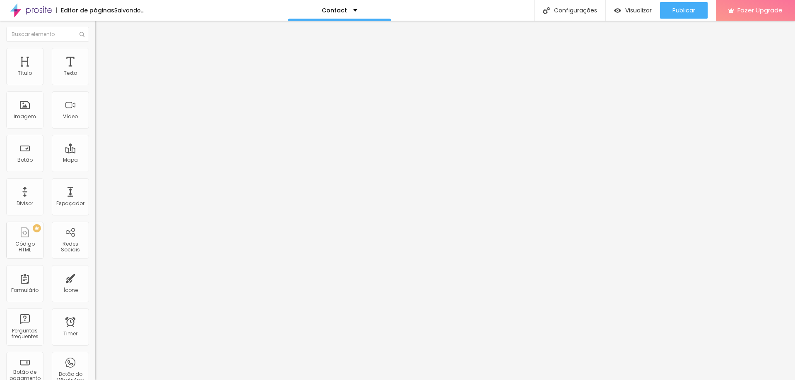
type input "90"
type input "85"
type input "80"
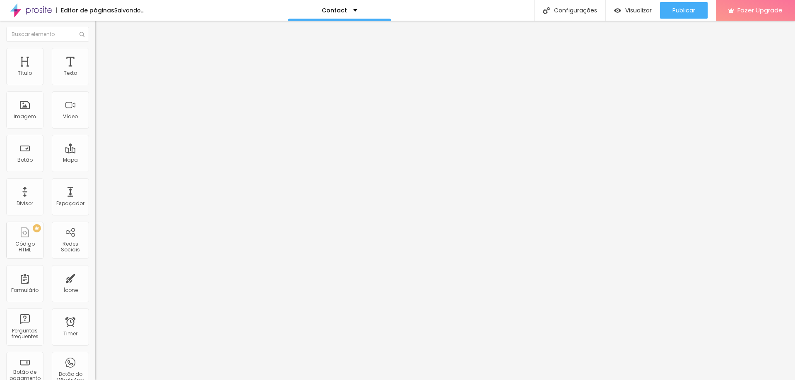
type input "80"
type input "75"
type input "70"
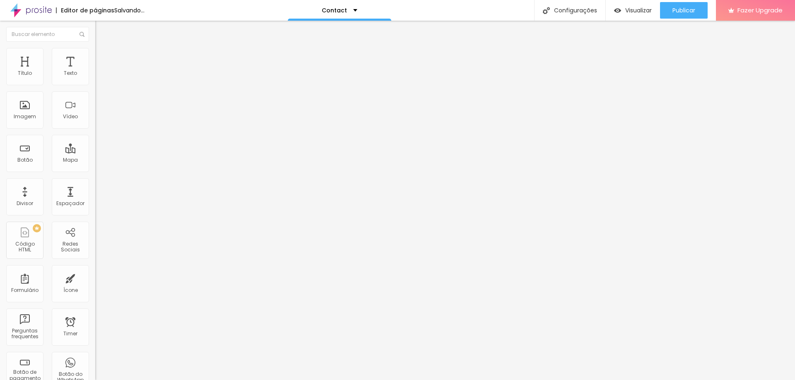
type input "60"
type input "55"
type input "60"
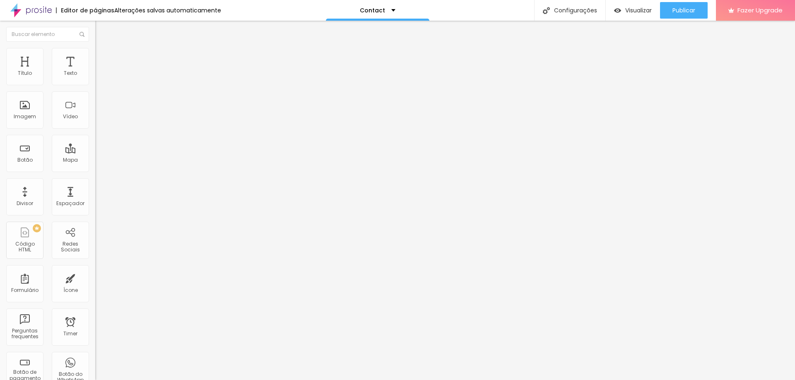
type input "60"
type input "65"
type input "70"
drag, startPoint x: 87, startPoint y: 89, endPoint x: 59, endPoint y: 99, distance: 30.1
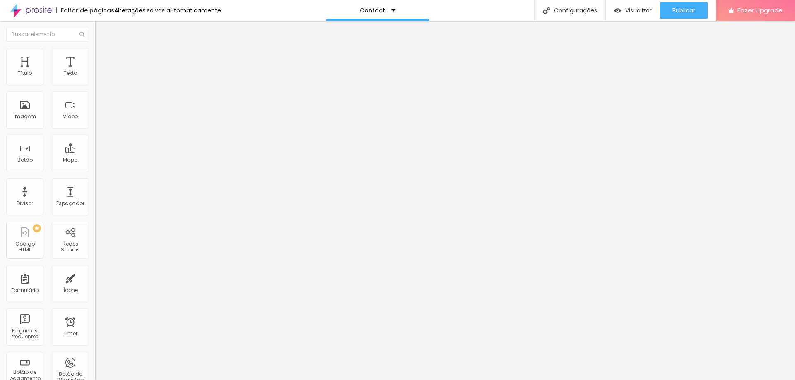
type input "70"
click at [95, 85] on input "range" at bounding box center [121, 81] width 53 height 7
click at [95, 51] on ul "Conteúdo Estilo Avançado" at bounding box center [142, 52] width 95 height 25
click at [95, 56] on li "Avançado" at bounding box center [142, 60] width 95 height 8
type input "11"
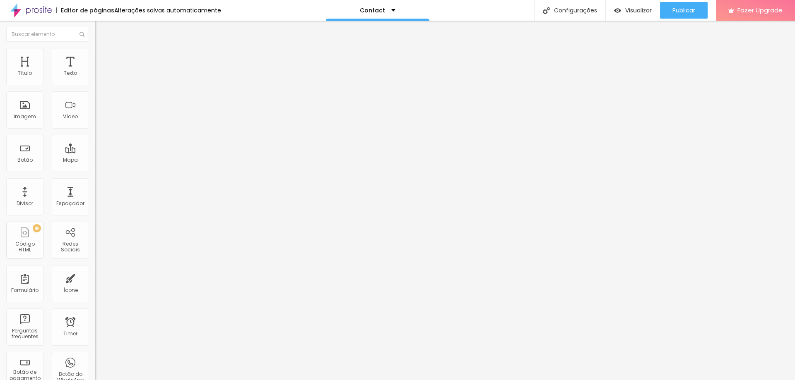
type input "11"
type input "12"
type input "13"
drag, startPoint x: 26, startPoint y: 96, endPoint x: 0, endPoint y: 104, distance: 26.8
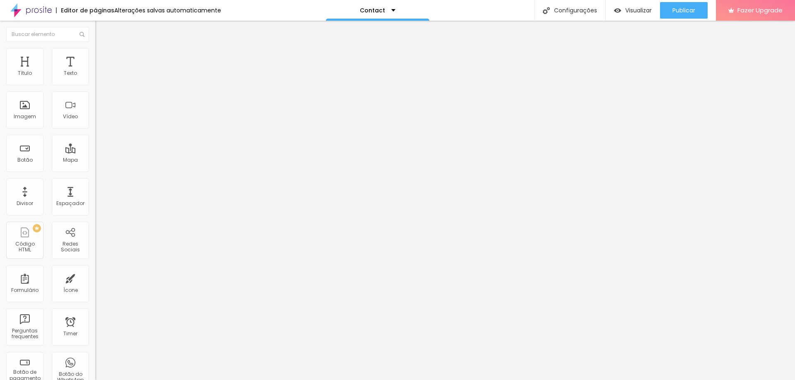
click at [95, 278] on input "range" at bounding box center [121, 281] width 53 height 7
drag, startPoint x: 24, startPoint y: 79, endPoint x: 5, endPoint y: 82, distance: 19.6
click at [95, 161] on input "range" at bounding box center [121, 164] width 53 height 7
click at [101, 33] on img "button" at bounding box center [104, 30] width 7 height 7
click at [100, 5] on div "Editor de páginas Alterações salvas automaticamente" at bounding box center [110, 10] width 221 height 21
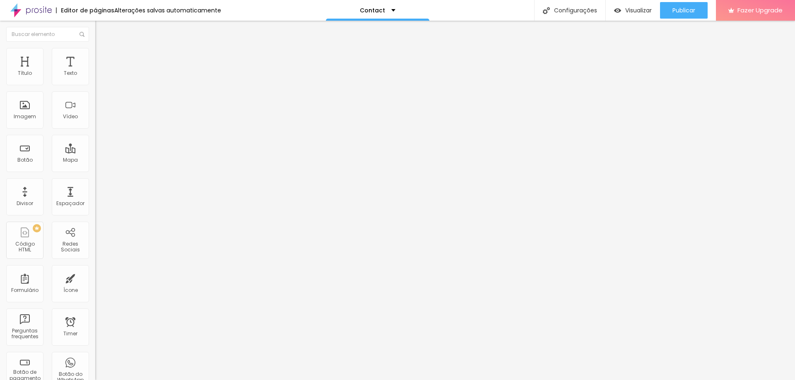
click at [97, 12] on div "Editor de páginas" at bounding box center [85, 10] width 58 height 6
click at [170, 12] on div "Alterações salvas automaticamente" at bounding box center [167, 10] width 107 height 6
click at [95, 47] on img at bounding box center [98, 43] width 7 height 7
click at [101, 81] on div "Contact" at bounding box center [143, 76] width 84 height 7
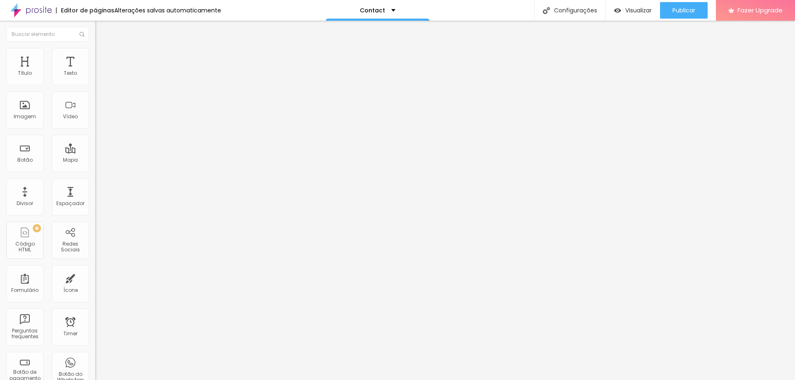
click at [95, 55] on ul "Conteúdo Estilo Avançado" at bounding box center [142, 52] width 95 height 25
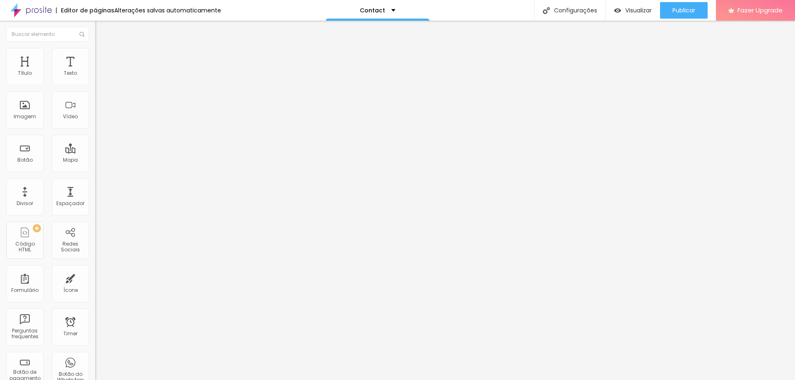
click at [103, 57] on span "Estilo" at bounding box center [109, 53] width 13 height 7
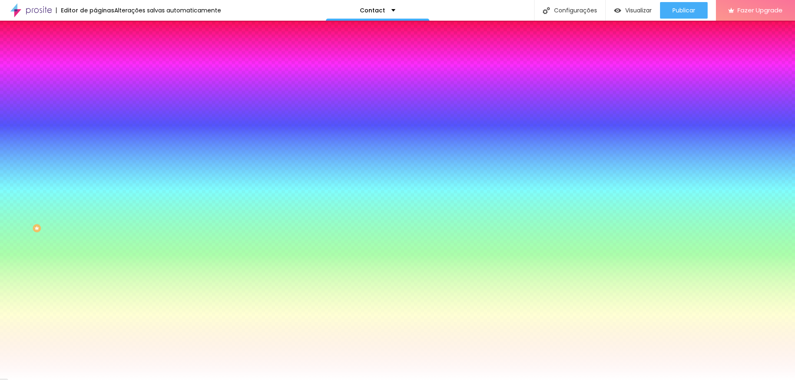
click at [103, 49] on span "Conteúdo" at bounding box center [116, 45] width 26 height 7
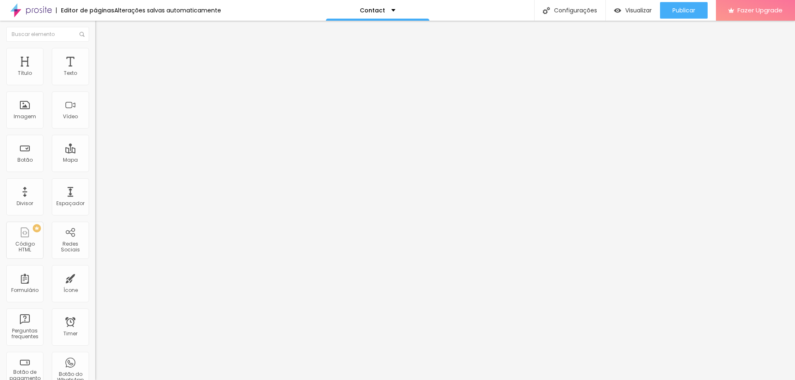
click at [95, 84] on div "Contact" at bounding box center [142, 77] width 95 height 14
click at [46, 380] on div "Contact" at bounding box center [41, 386] width 79 height 5
click at [95, 84] on div "Contact" at bounding box center [142, 77] width 95 height 14
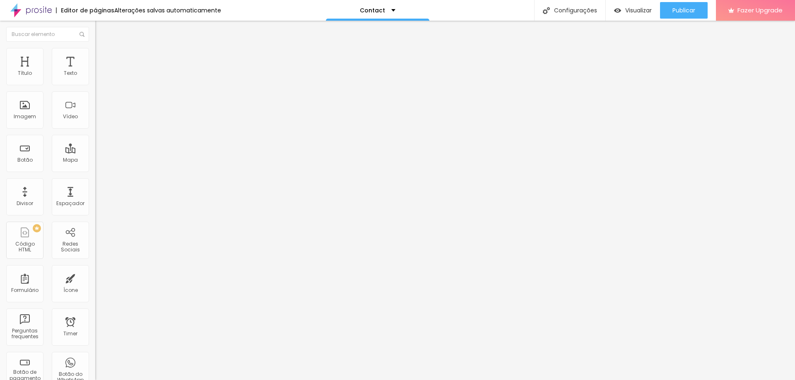
drag, startPoint x: 436, startPoint y: 229, endPoint x: 417, endPoint y: 230, distance: 18.7
drag, startPoint x: 417, startPoint y: 230, endPoint x: 259, endPoint y: 226, distance: 158.6
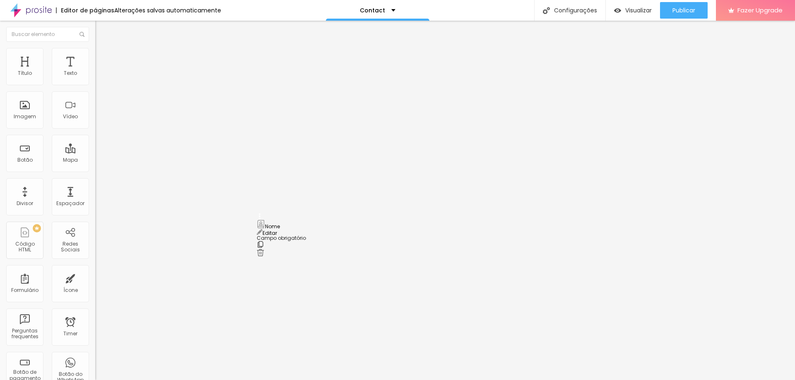
drag, startPoint x: 259, startPoint y: 223, endPoint x: 291, endPoint y: 227, distance: 32.1
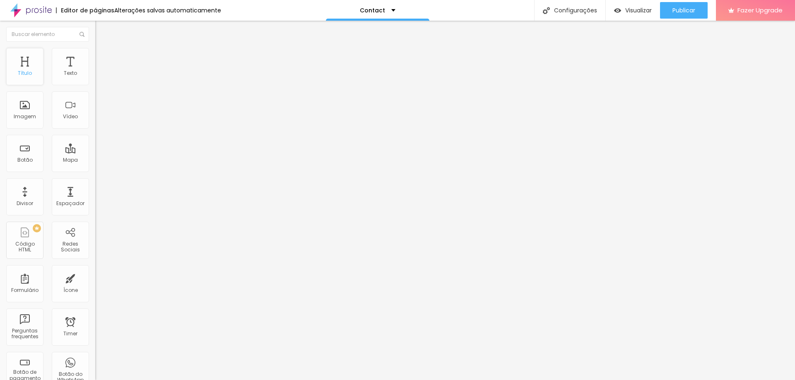
click at [26, 64] on div "Título" at bounding box center [24, 66] width 37 height 37
click at [66, 75] on div "Texto" at bounding box center [70, 73] width 13 height 6
click at [101, 28] on div "Editar Seção" at bounding box center [125, 30] width 49 height 7
click at [368, 13] on p "Contact" at bounding box center [372, 10] width 25 height 6
click at [345, 30] on link "Contact" at bounding box center [331, 25] width 26 height 9
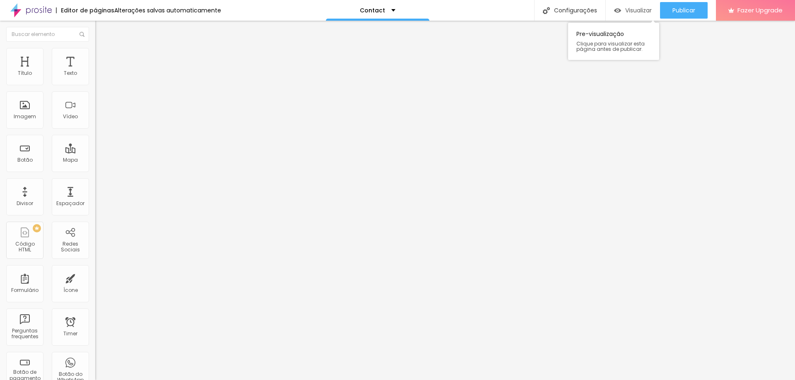
click at [645, 7] on span "Visualizar" at bounding box center [638, 10] width 26 height 7
click at [368, 11] on p "Contact" at bounding box center [372, 10] width 25 height 6
click at [358, 44] on span "Adicionar nova página" at bounding box center [360, 39] width 69 height 9
type input "INSTAGRAM"
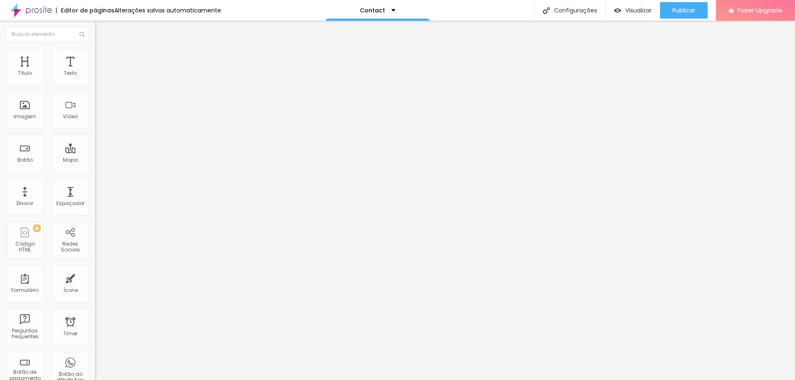
click at [575, 11] on div "Configurações" at bounding box center [569, 10] width 71 height 21
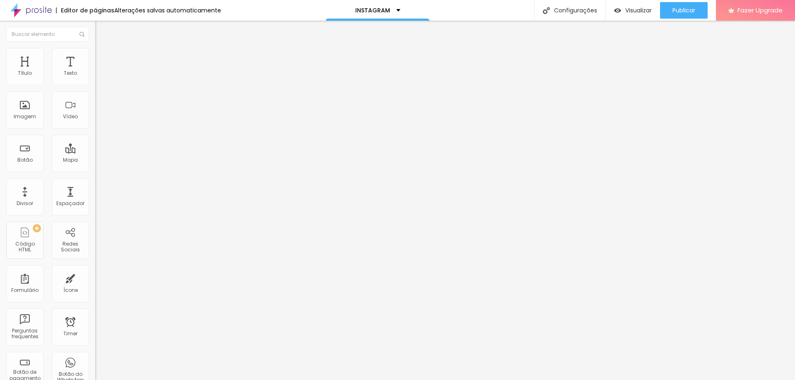
click at [363, 12] on p "INSTAGRAM" at bounding box center [372, 10] width 35 height 6
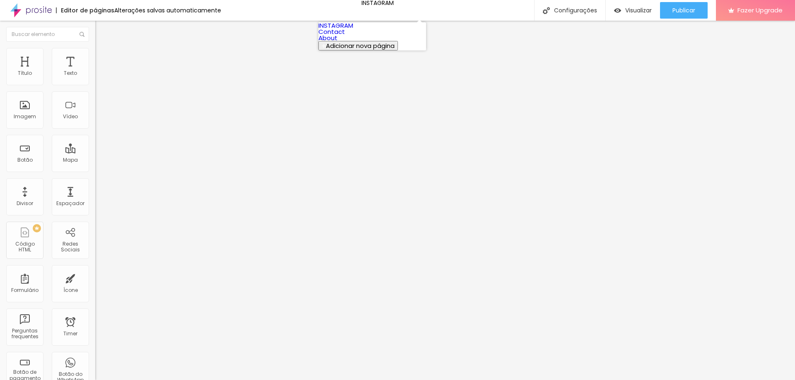
click at [342, 30] on link "INSTAGRAM" at bounding box center [335, 25] width 35 height 9
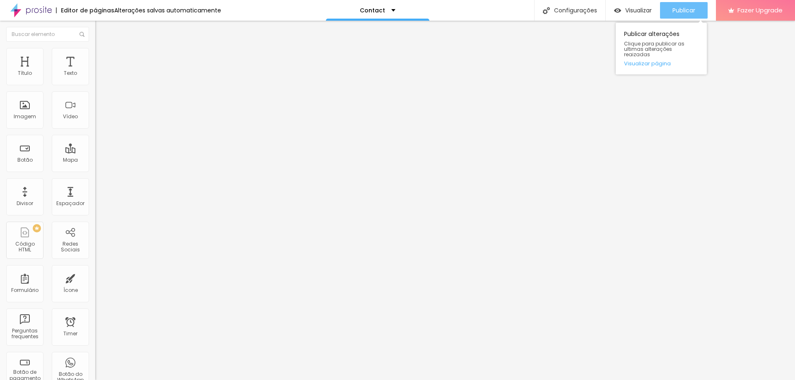
click at [681, 15] on div "Publicar" at bounding box center [683, 10] width 23 height 17
click at [662, 61] on link "Visualizar página" at bounding box center [661, 63] width 75 height 5
